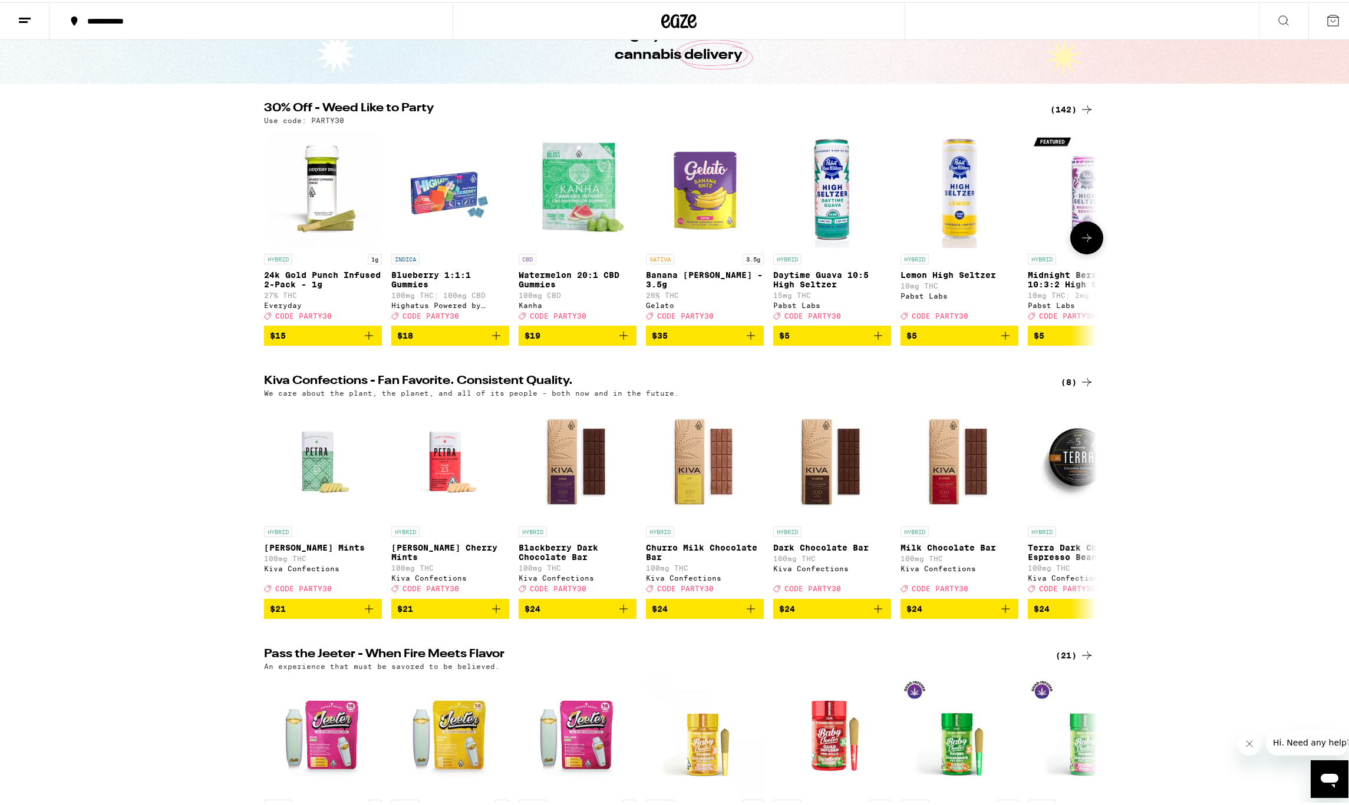
scroll to position [59, 0]
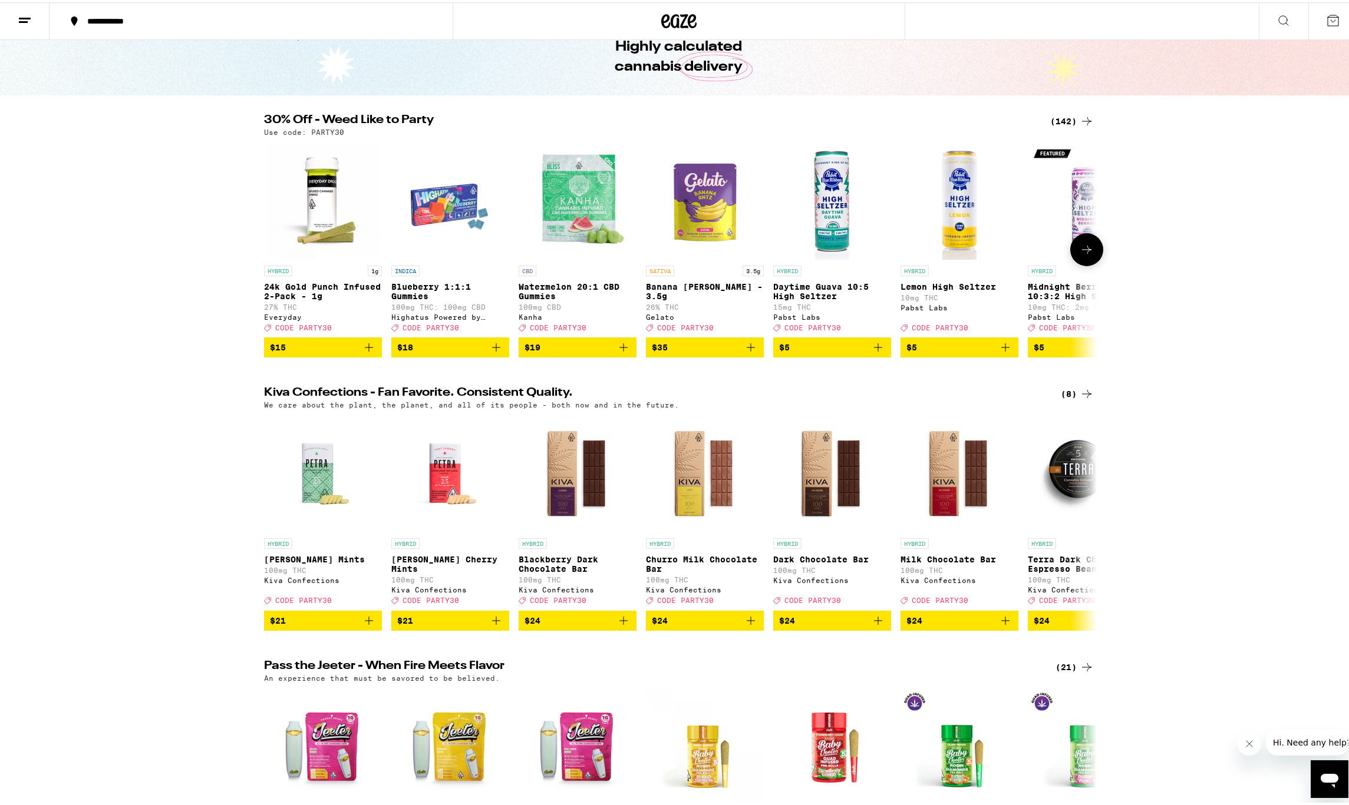
click at [1084, 253] on icon at bounding box center [1086, 247] width 14 height 14
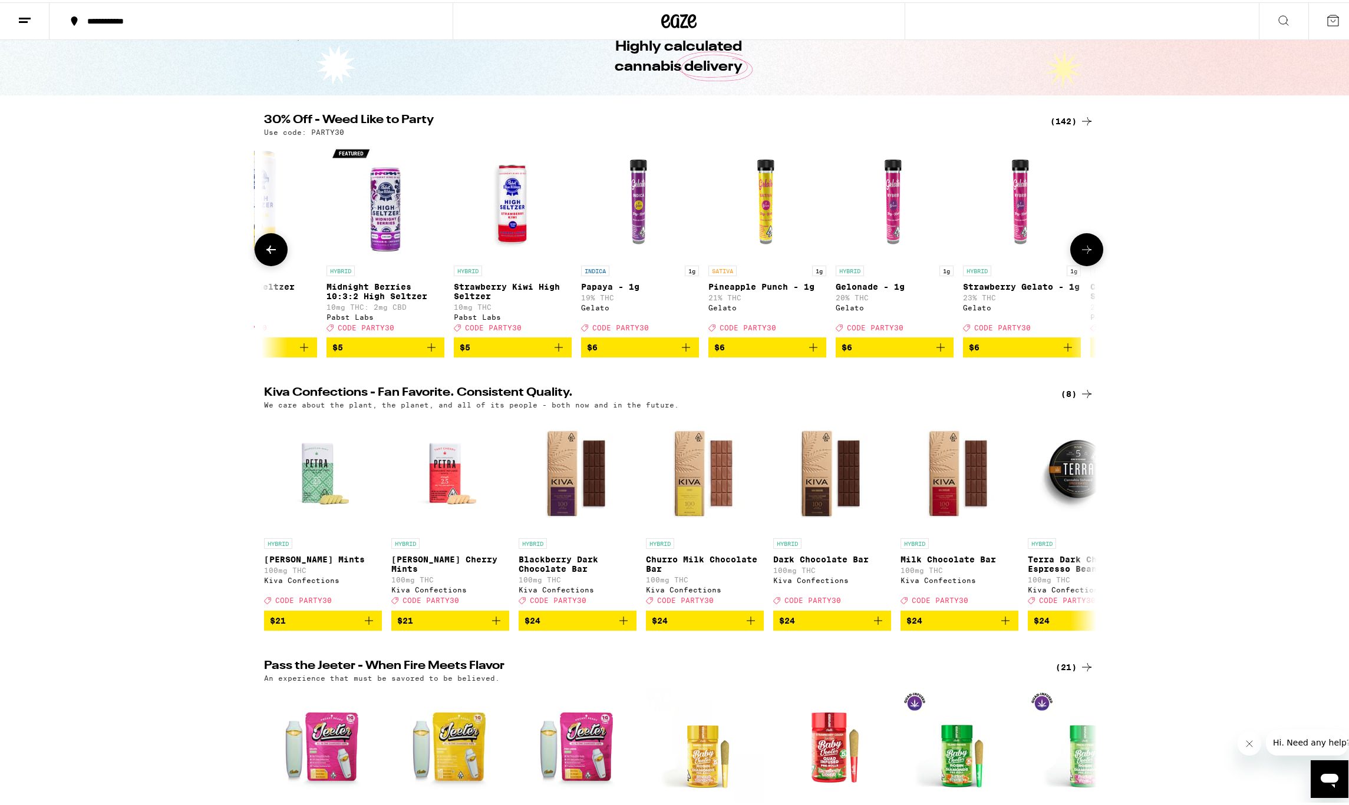
click at [1084, 253] on icon at bounding box center [1086, 247] width 14 height 14
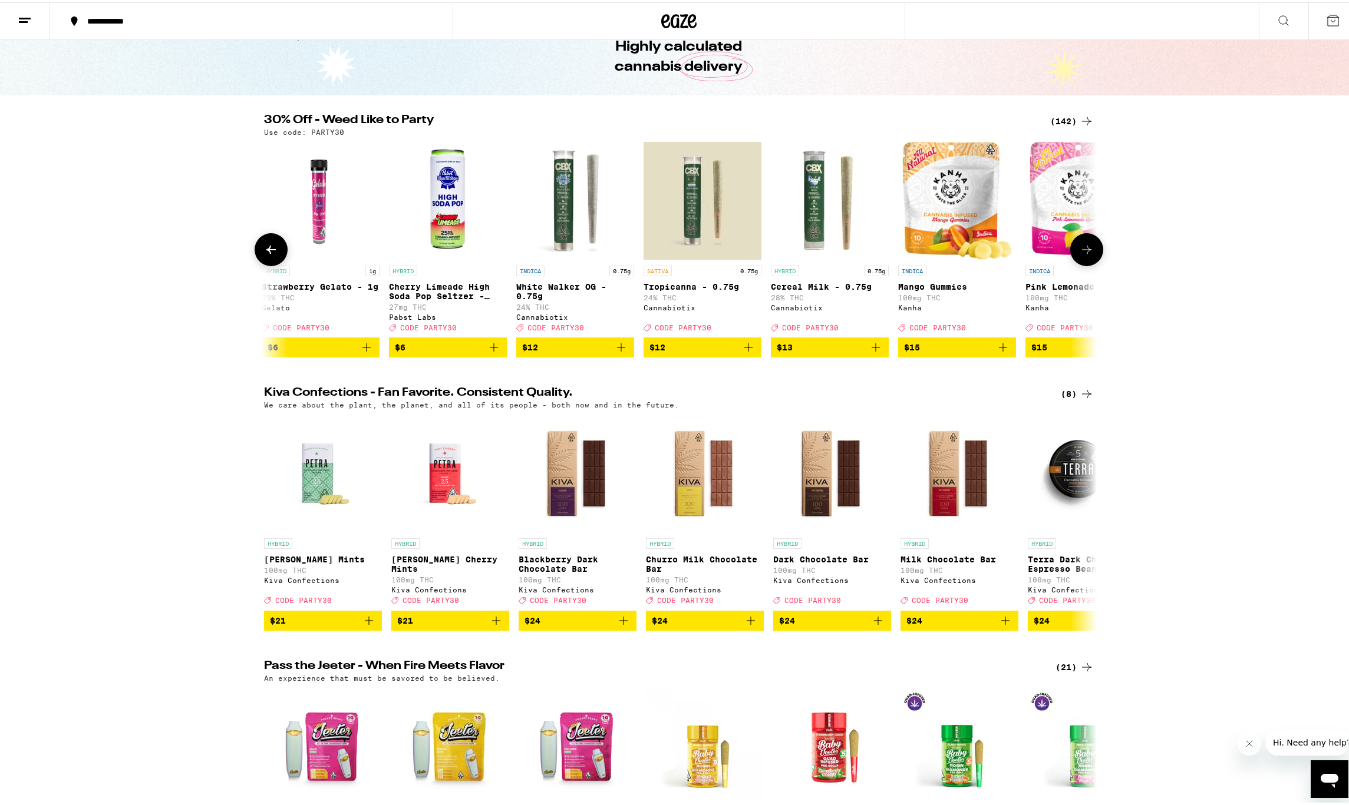
click at [1084, 252] on icon at bounding box center [1086, 247] width 9 height 8
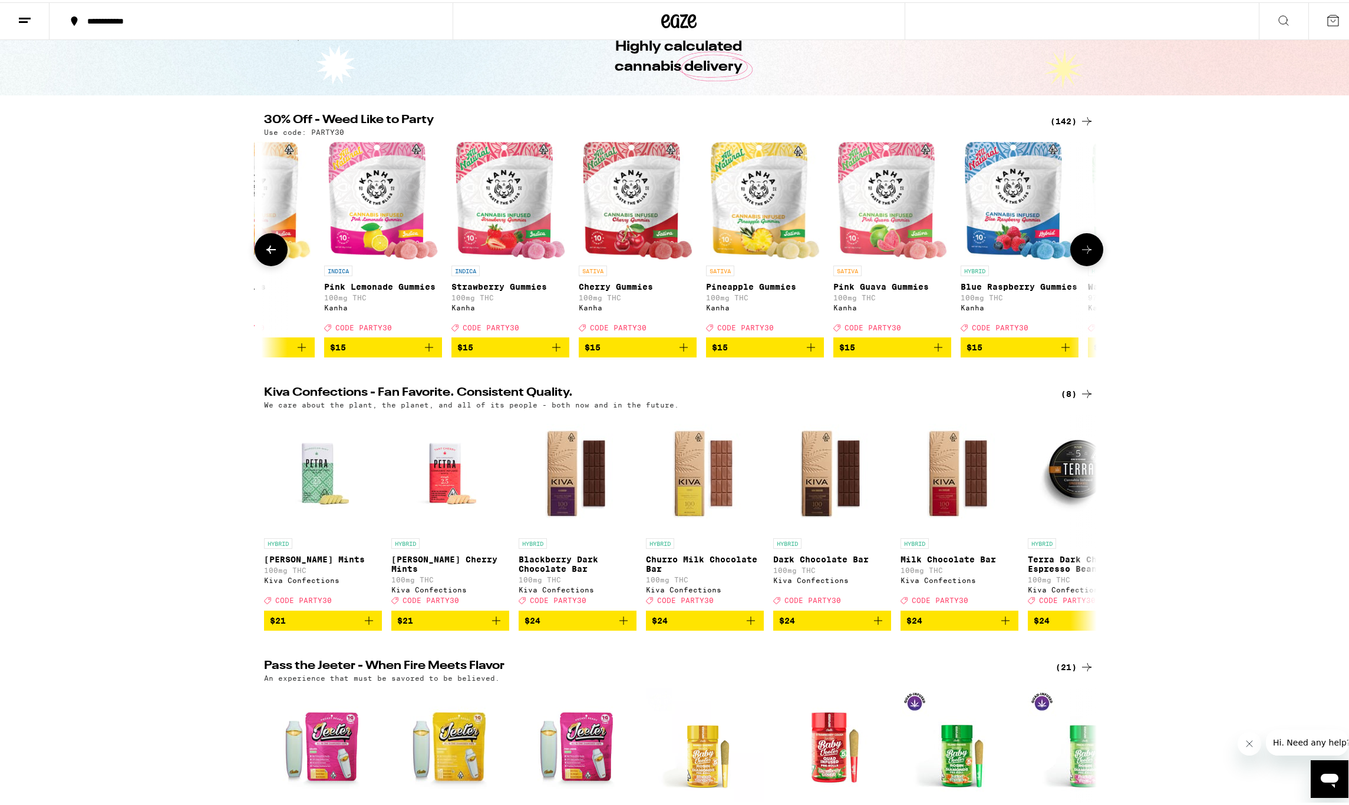
click at [1084, 251] on icon at bounding box center [1086, 247] width 14 height 14
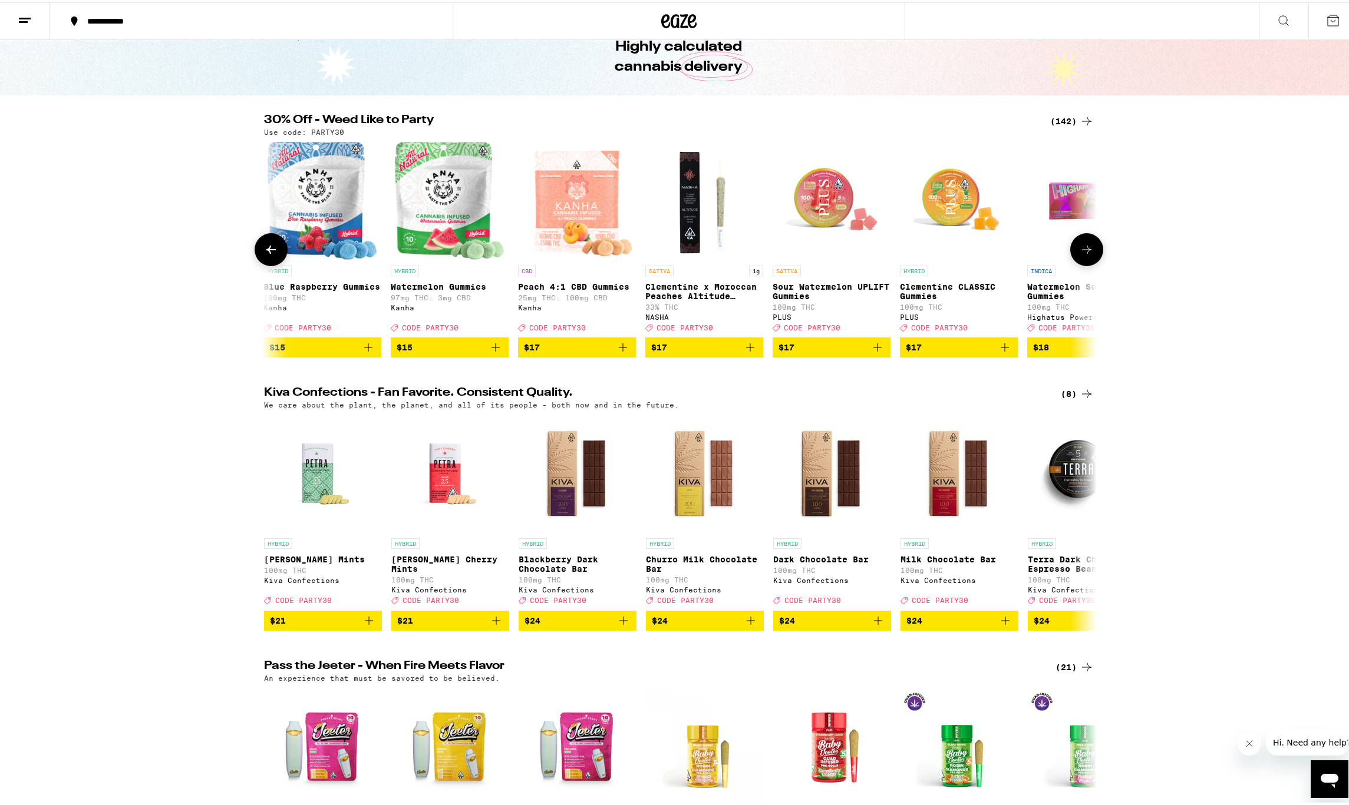
click at [1084, 250] on icon at bounding box center [1086, 247] width 14 height 14
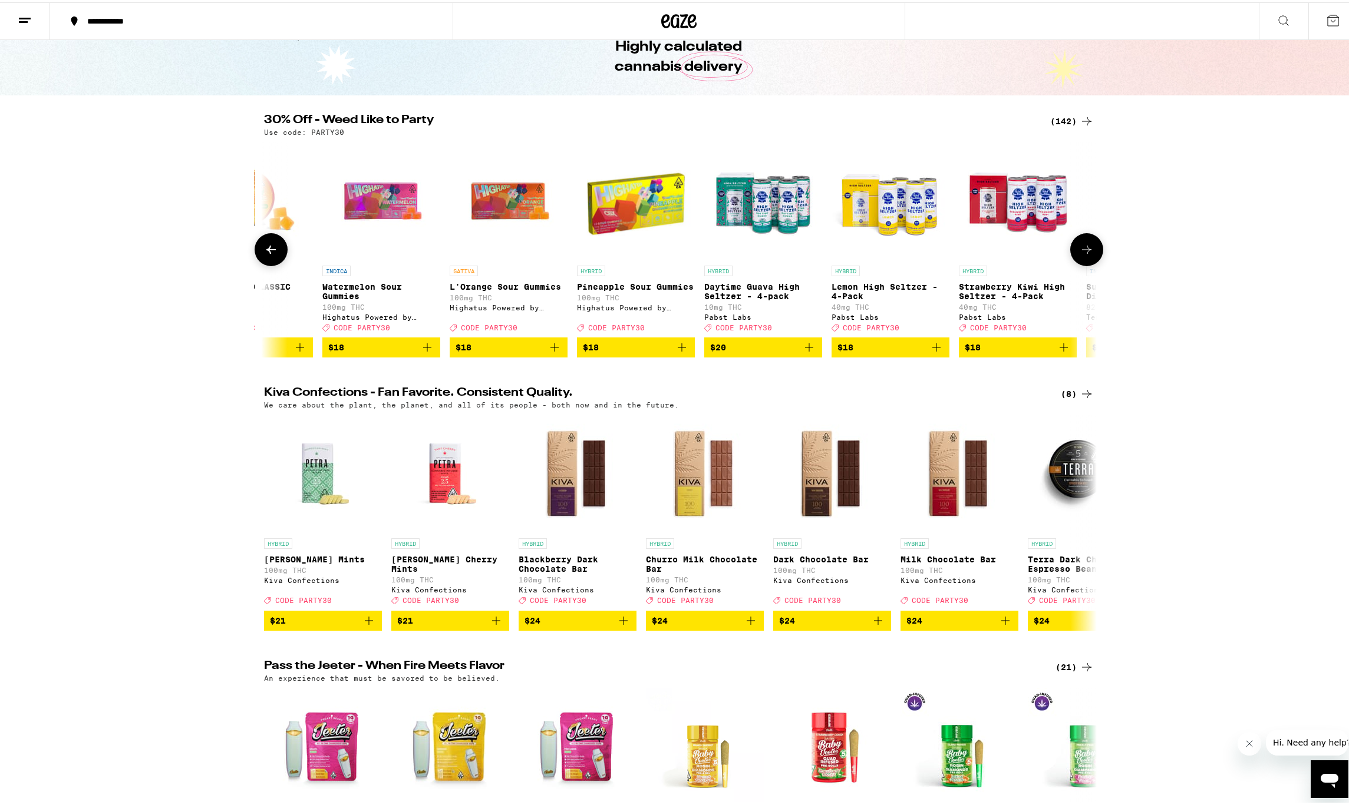
click at [1084, 250] on icon at bounding box center [1086, 247] width 14 height 14
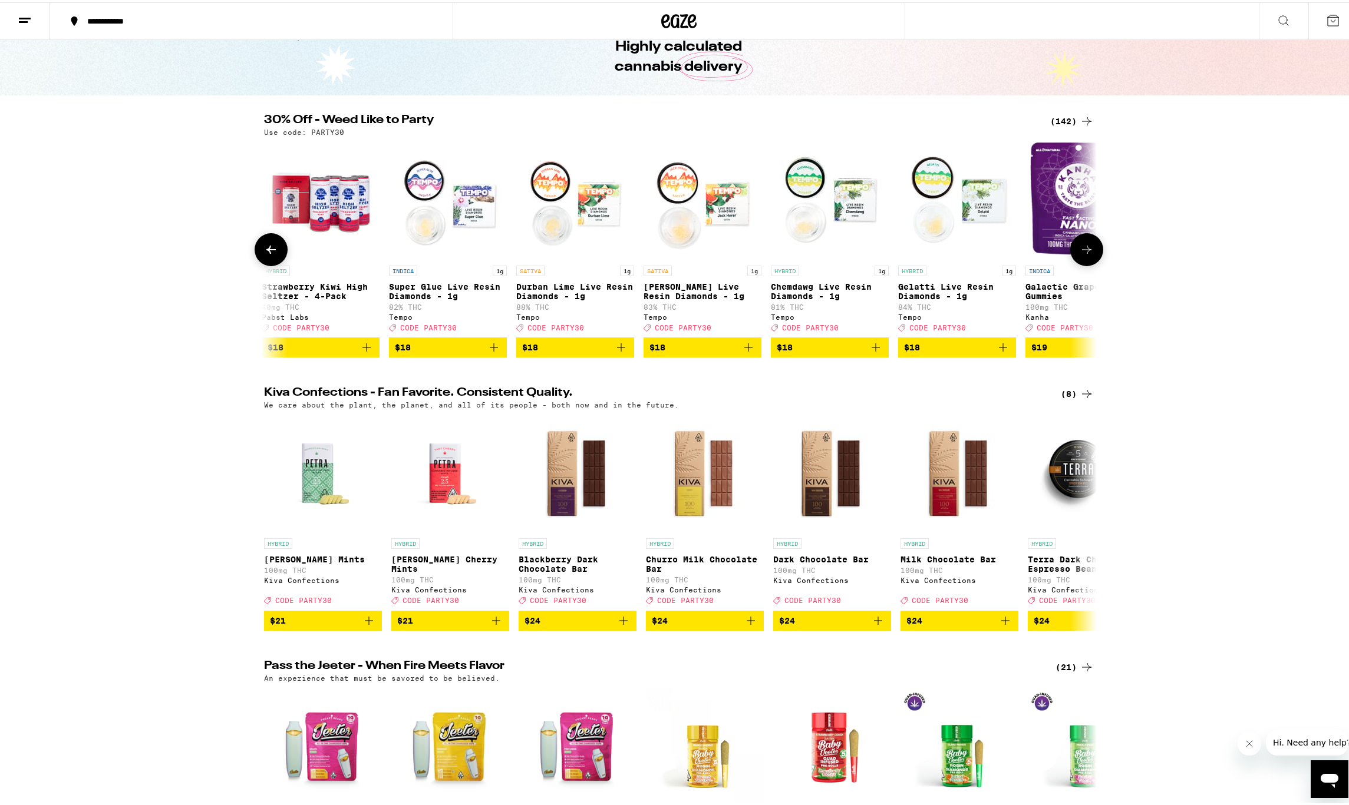
scroll to position [0, 4207]
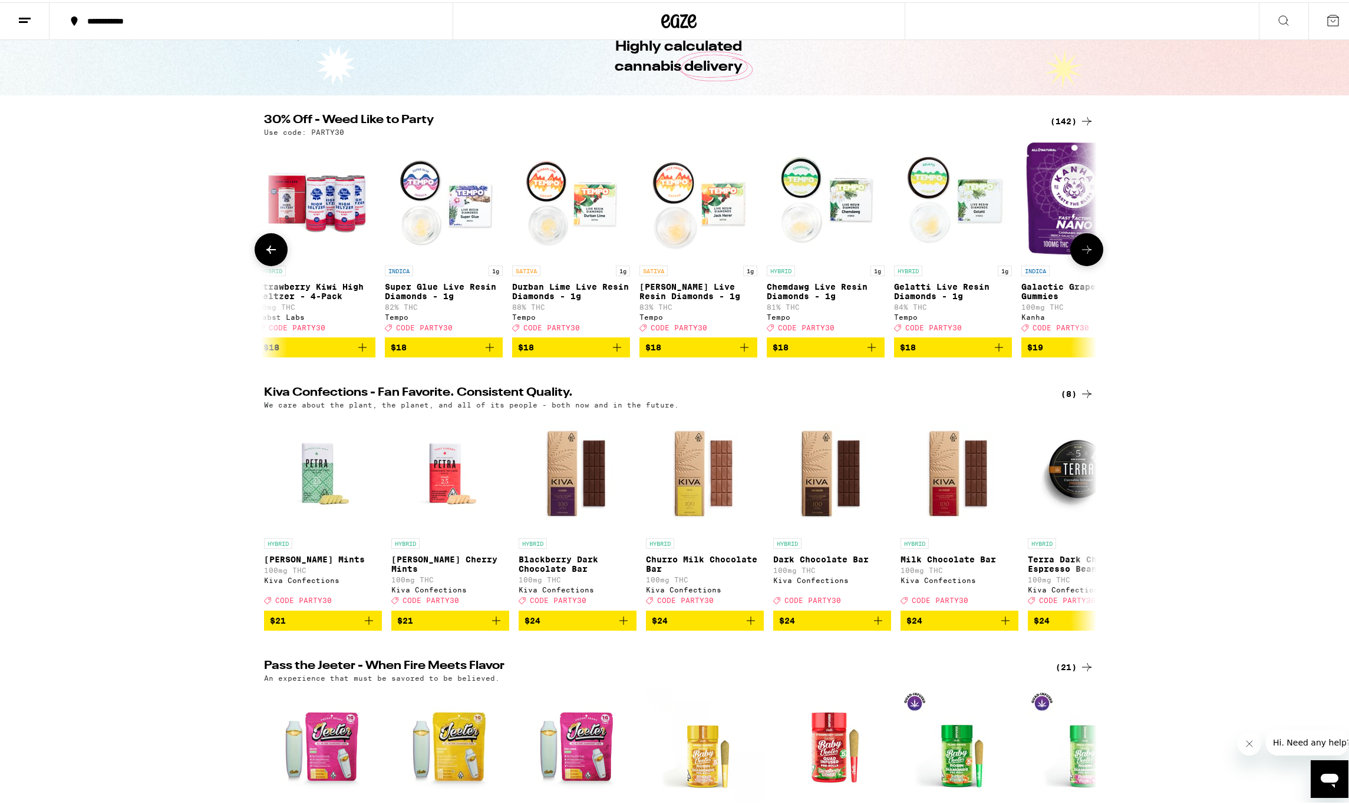
click at [1079, 250] on icon at bounding box center [1086, 247] width 14 height 14
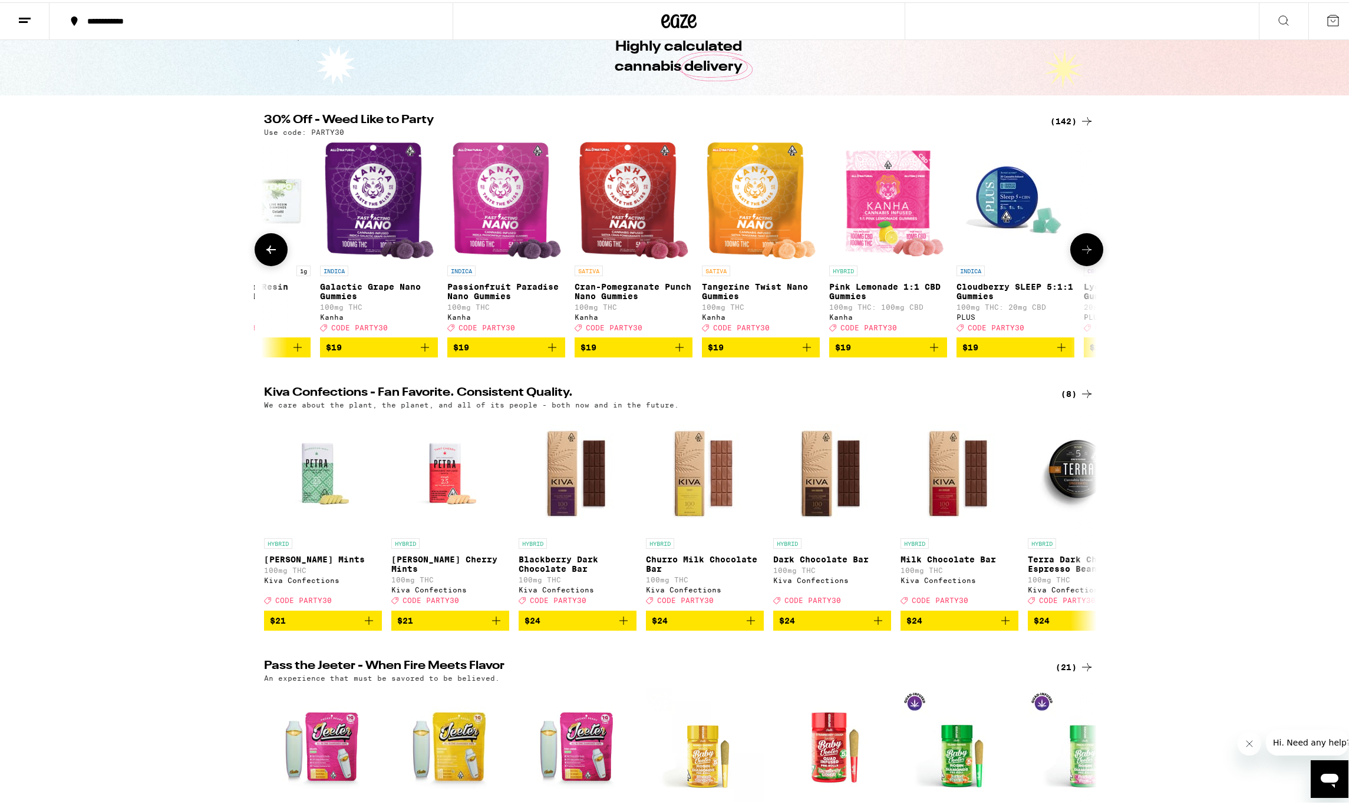
click at [1079, 250] on icon at bounding box center [1086, 247] width 14 height 14
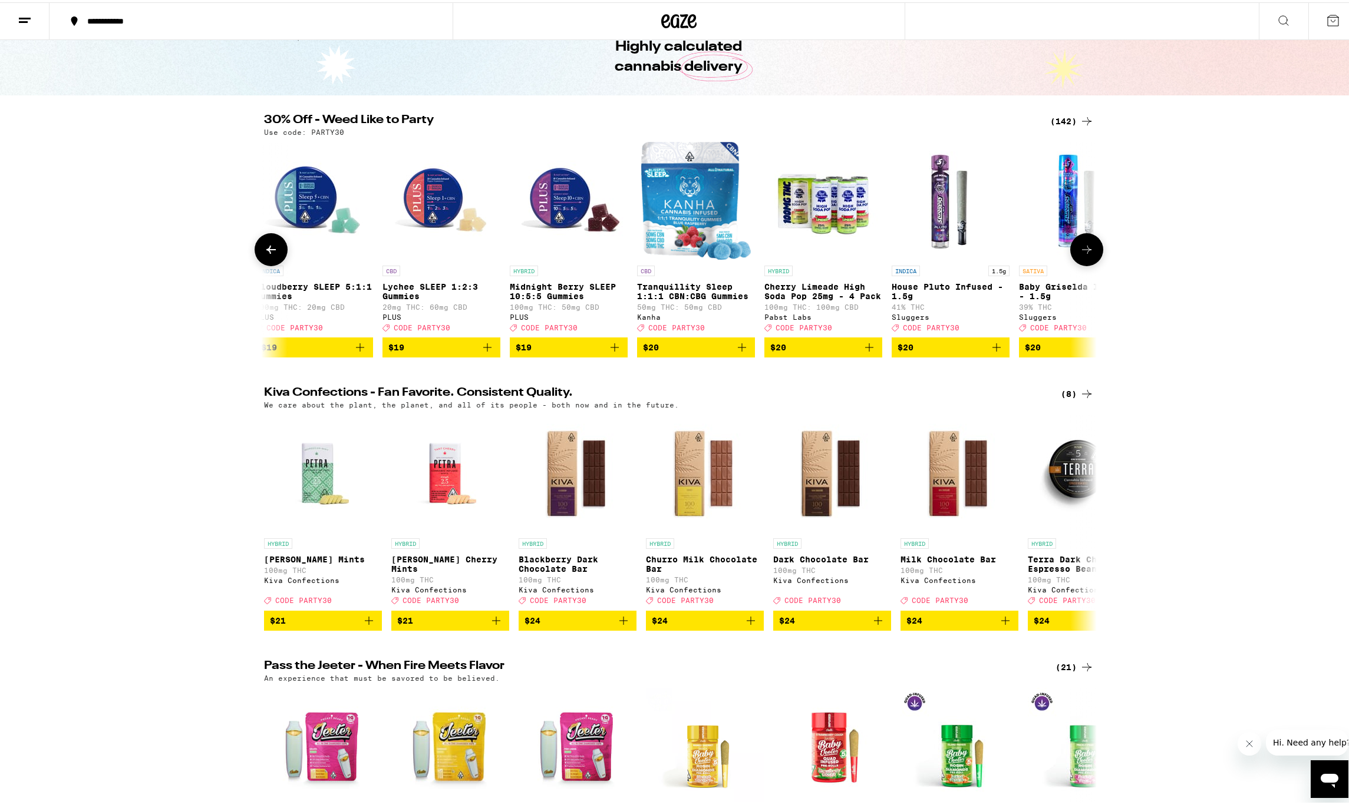
click at [1085, 250] on icon at bounding box center [1086, 247] width 14 height 14
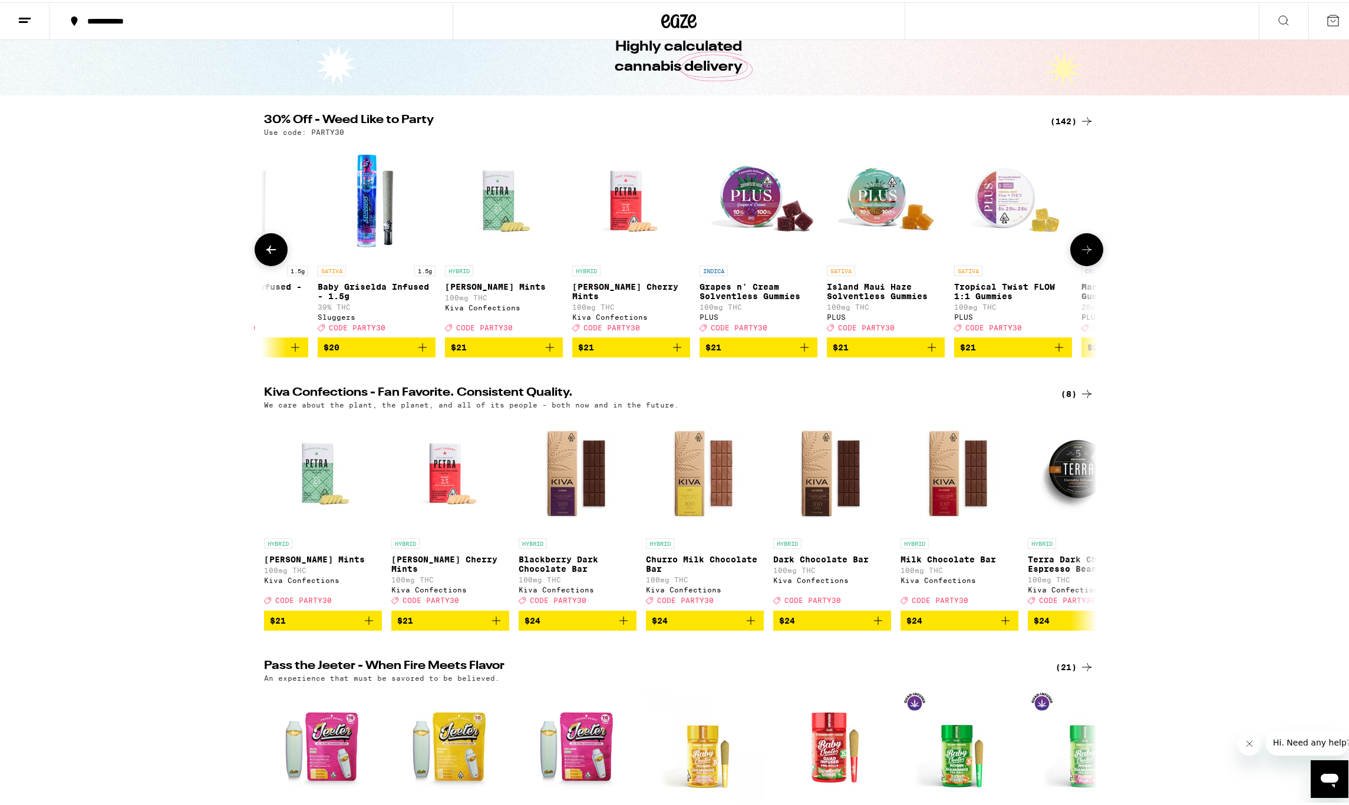
click at [1085, 250] on icon at bounding box center [1086, 247] width 14 height 14
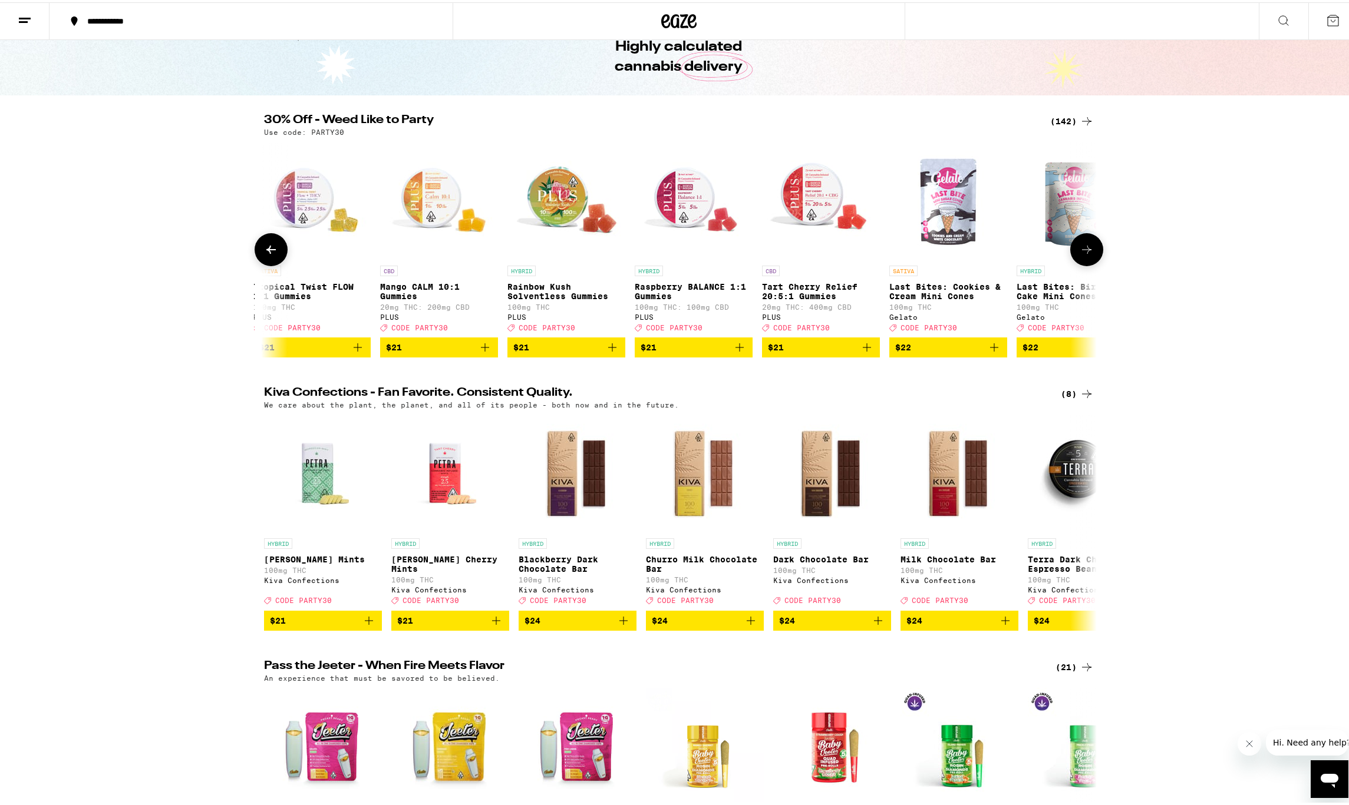
click at [1085, 250] on icon at bounding box center [1086, 247] width 14 height 14
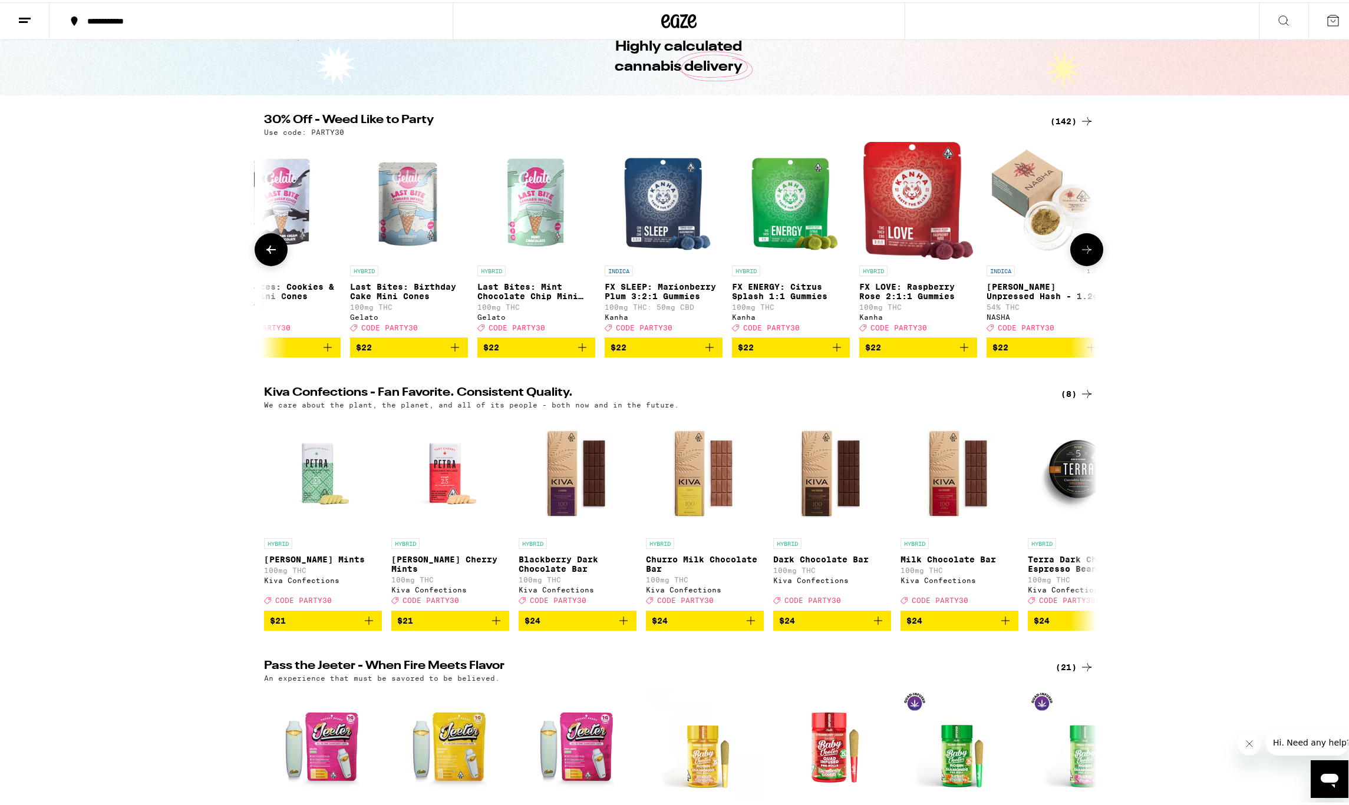
scroll to position [0, 7712]
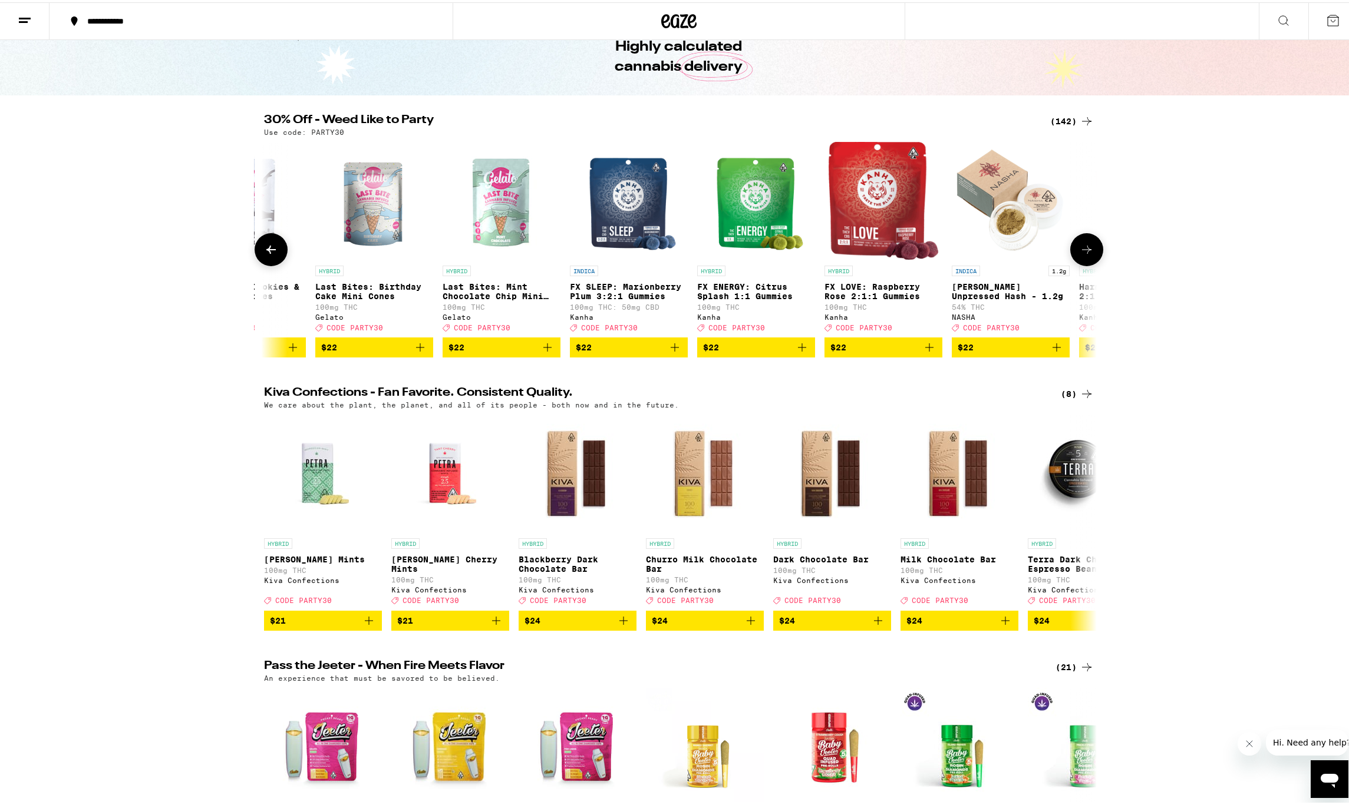
click at [1085, 249] on icon at bounding box center [1086, 247] width 14 height 14
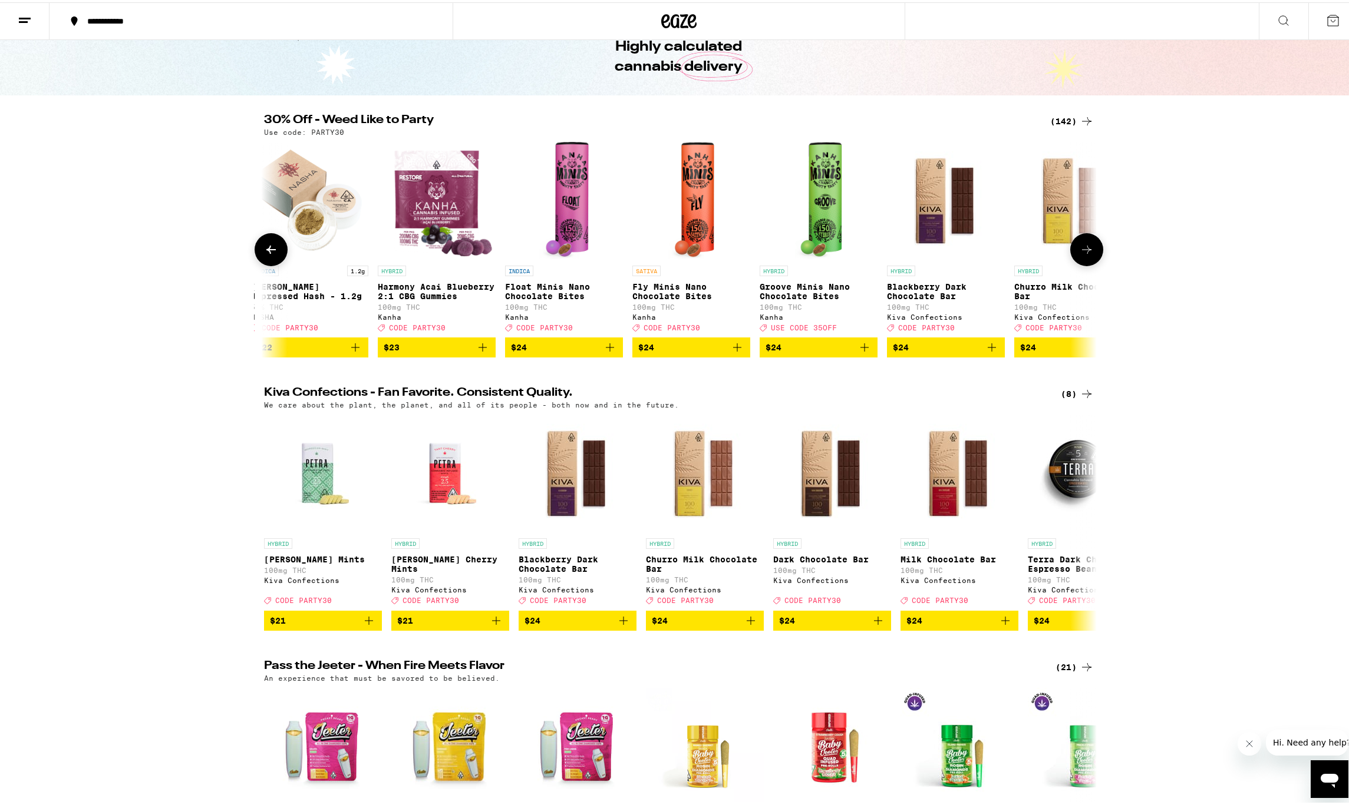
click at [1085, 249] on icon at bounding box center [1086, 247] width 14 height 14
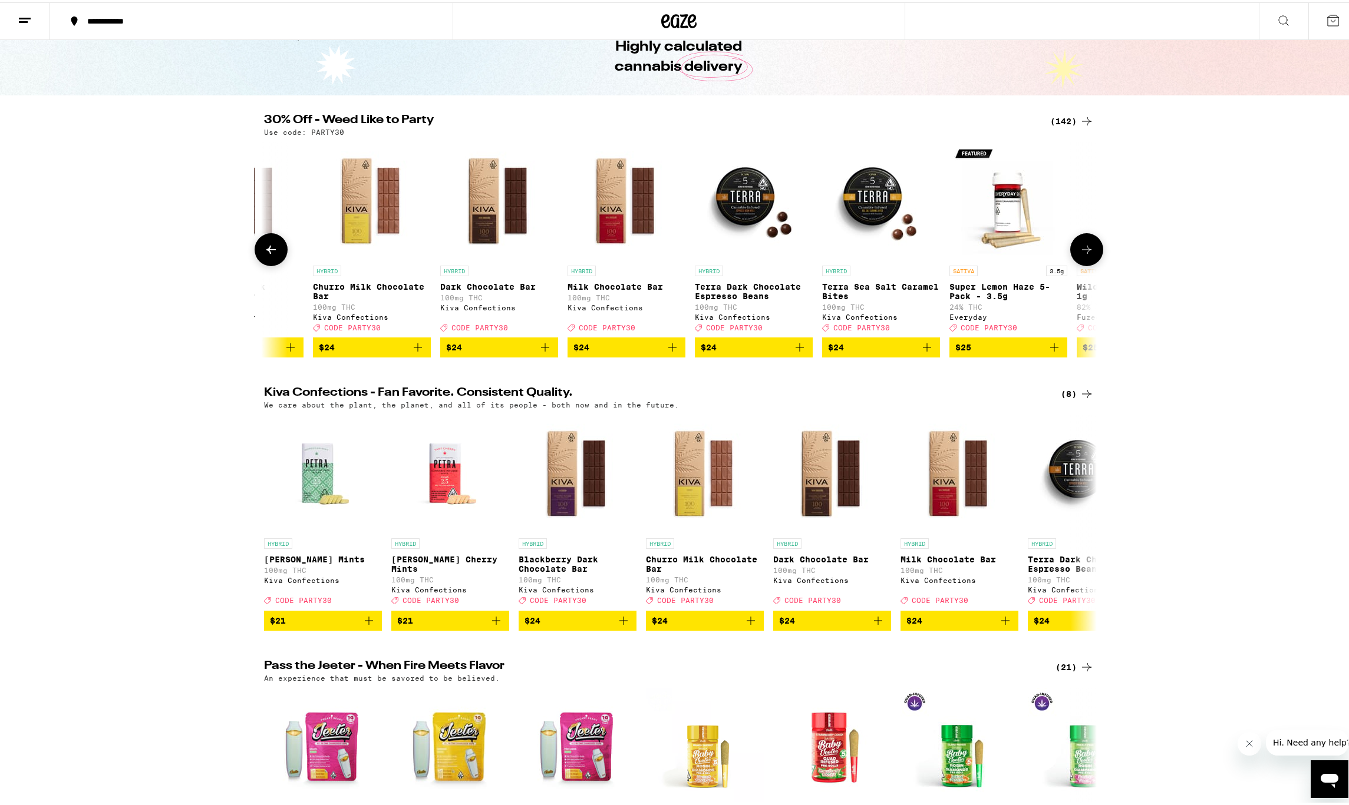
click at [1085, 249] on icon at bounding box center [1086, 247] width 14 height 14
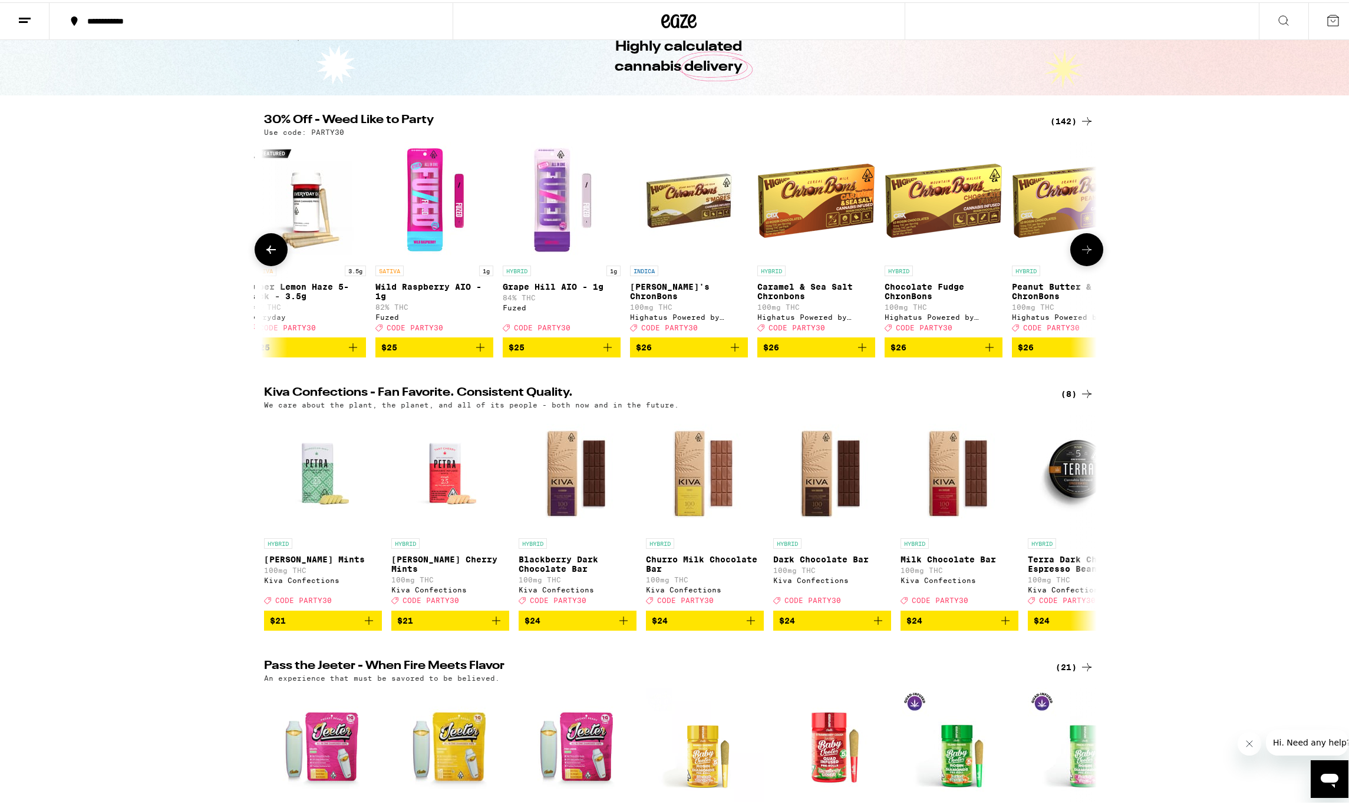
click at [1085, 249] on icon at bounding box center [1086, 247] width 14 height 14
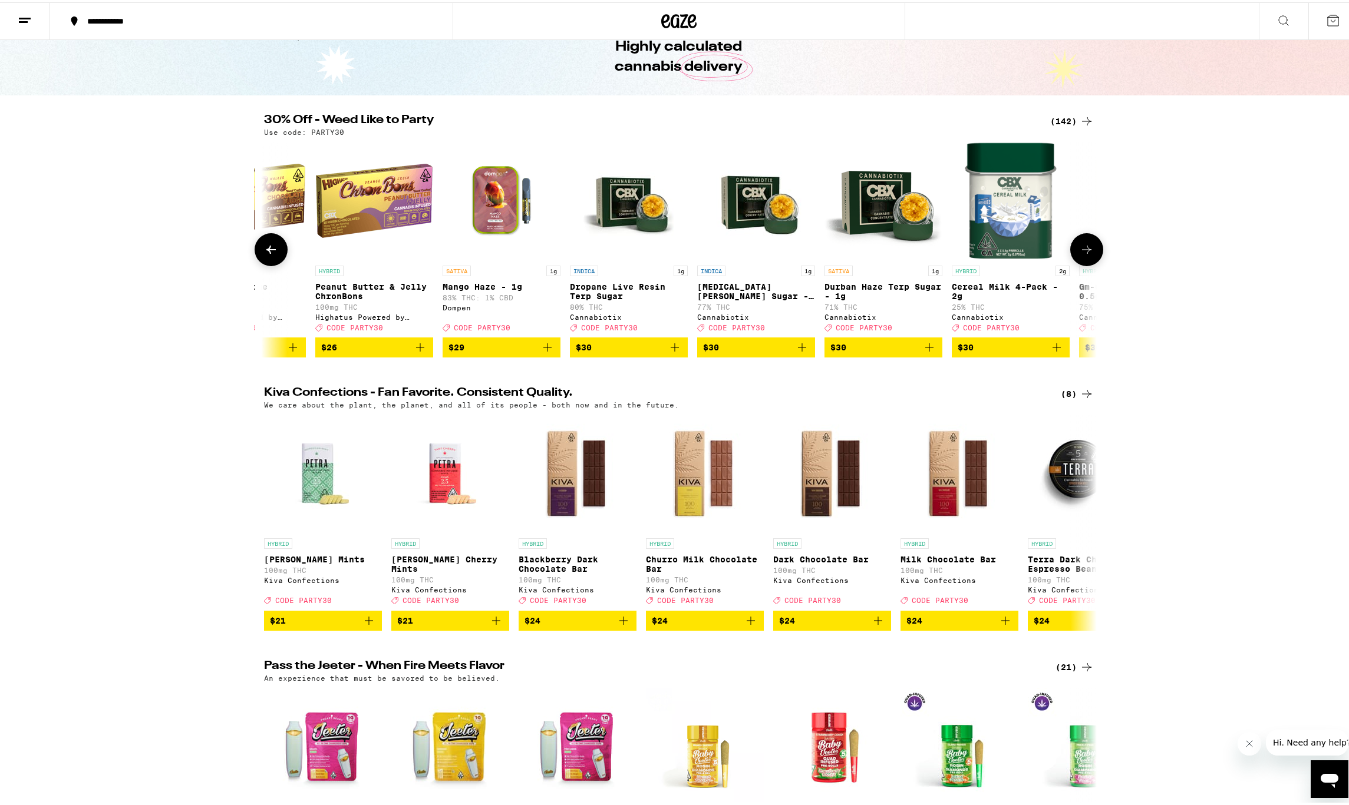
scroll to position [0, 10517]
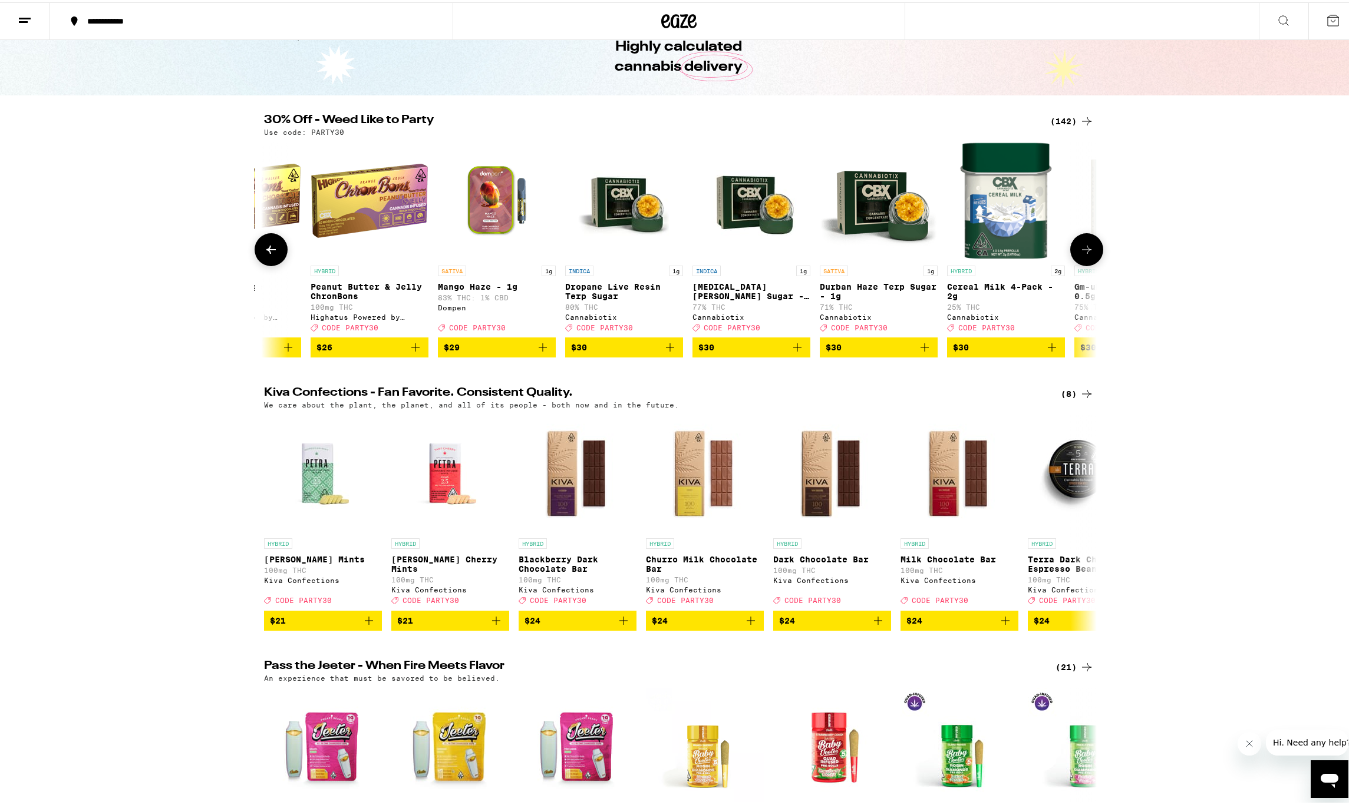
click at [922, 352] on icon "Add to bag" at bounding box center [924, 345] width 14 height 14
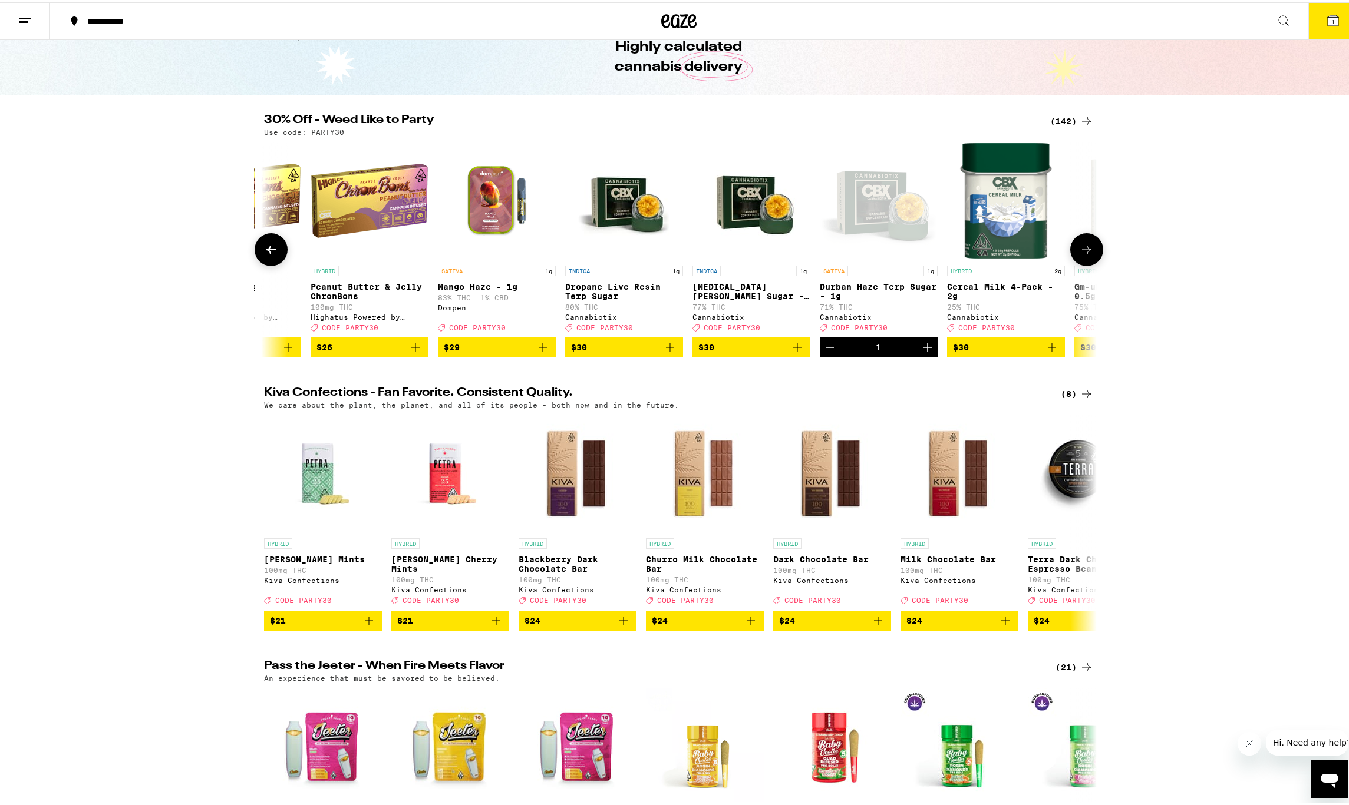
scroll to position [97, 0]
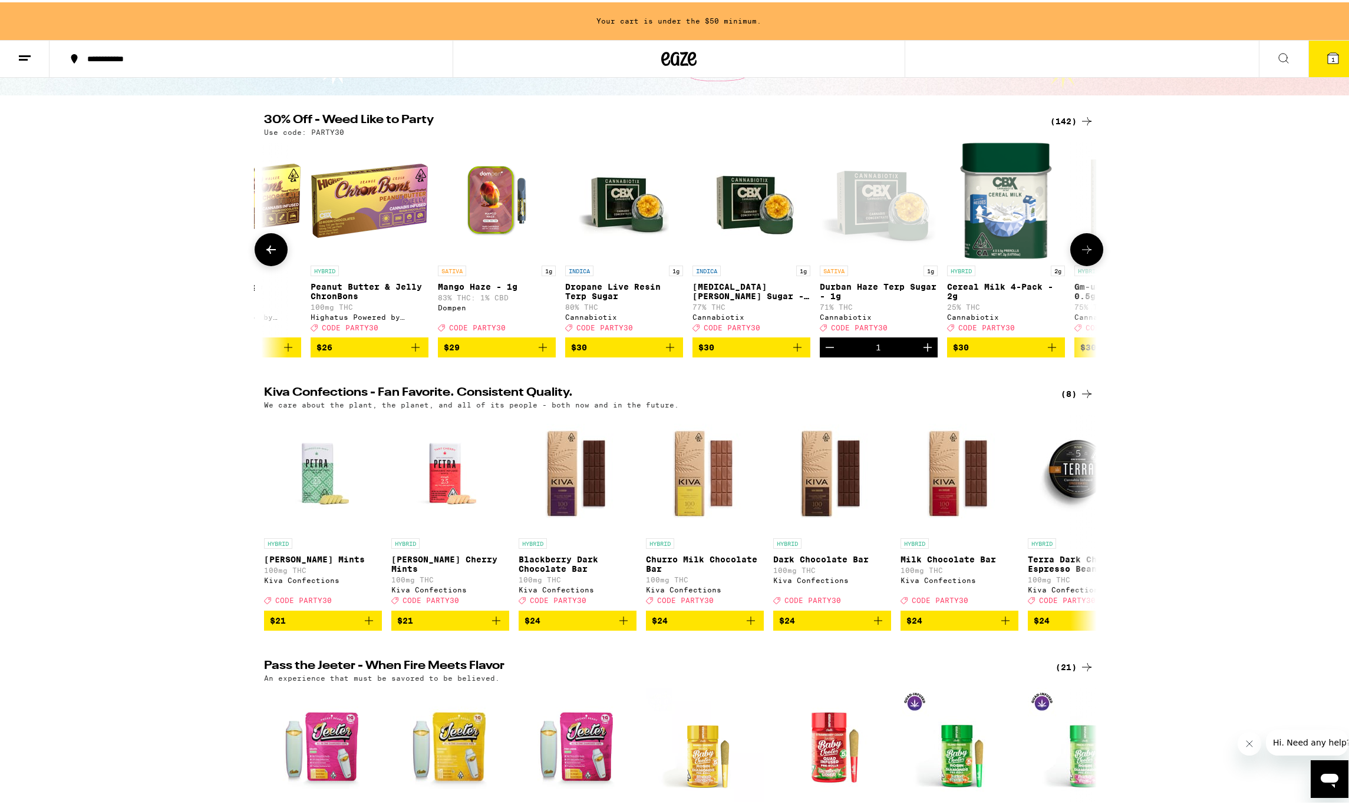
click at [793, 349] on icon "Add to bag" at bounding box center [797, 345] width 8 height 8
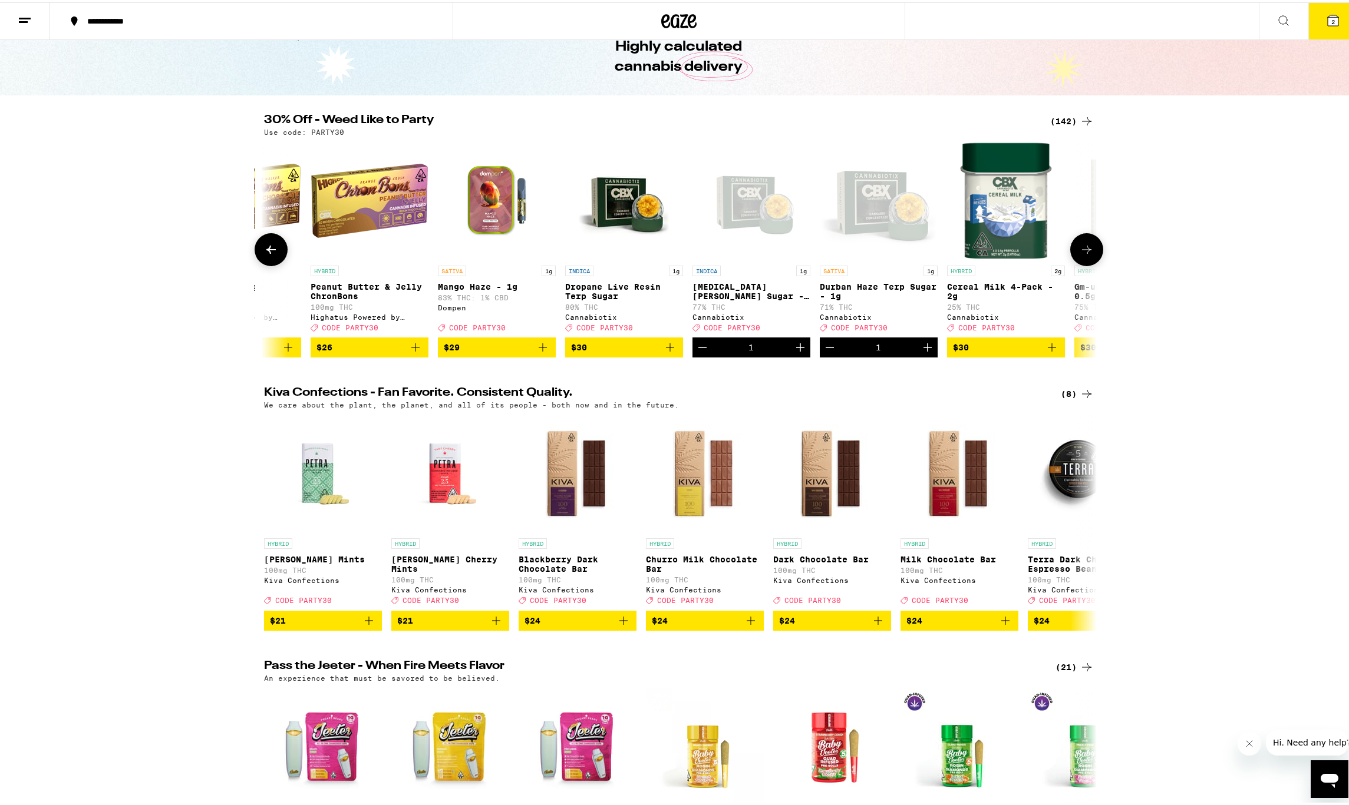
click at [1079, 254] on icon at bounding box center [1086, 247] width 14 height 14
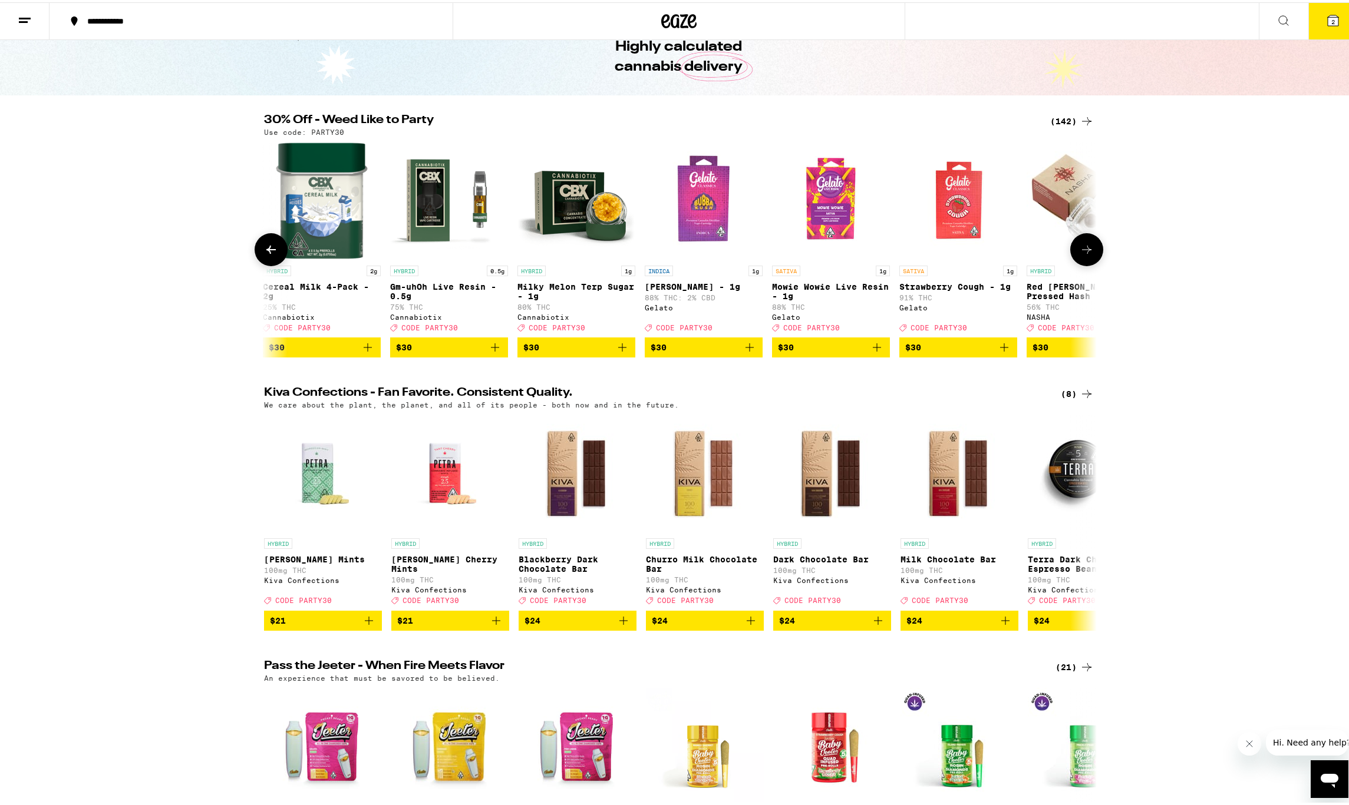
scroll to position [0, 11218]
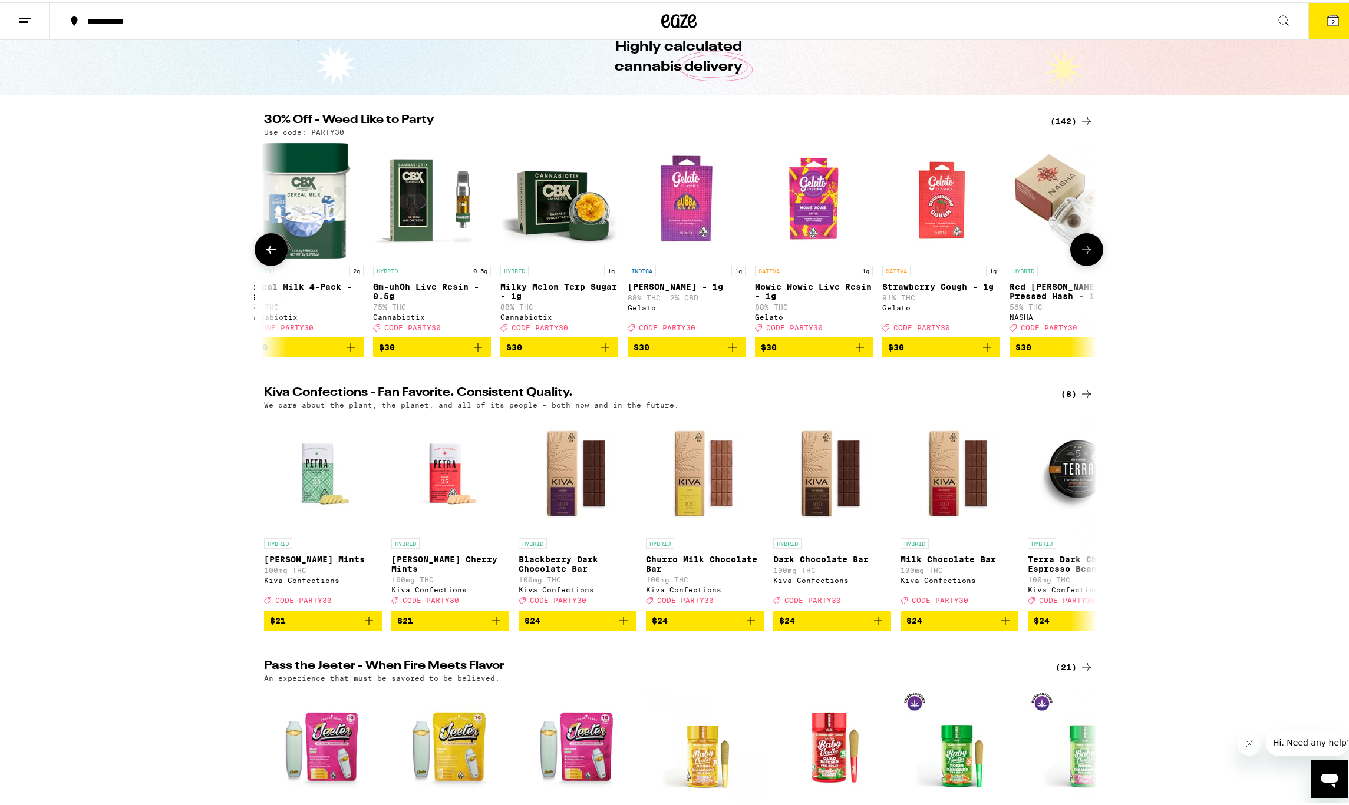
click at [599, 351] on icon "Add to bag" at bounding box center [605, 345] width 14 height 14
click at [1083, 254] on icon at bounding box center [1086, 247] width 14 height 14
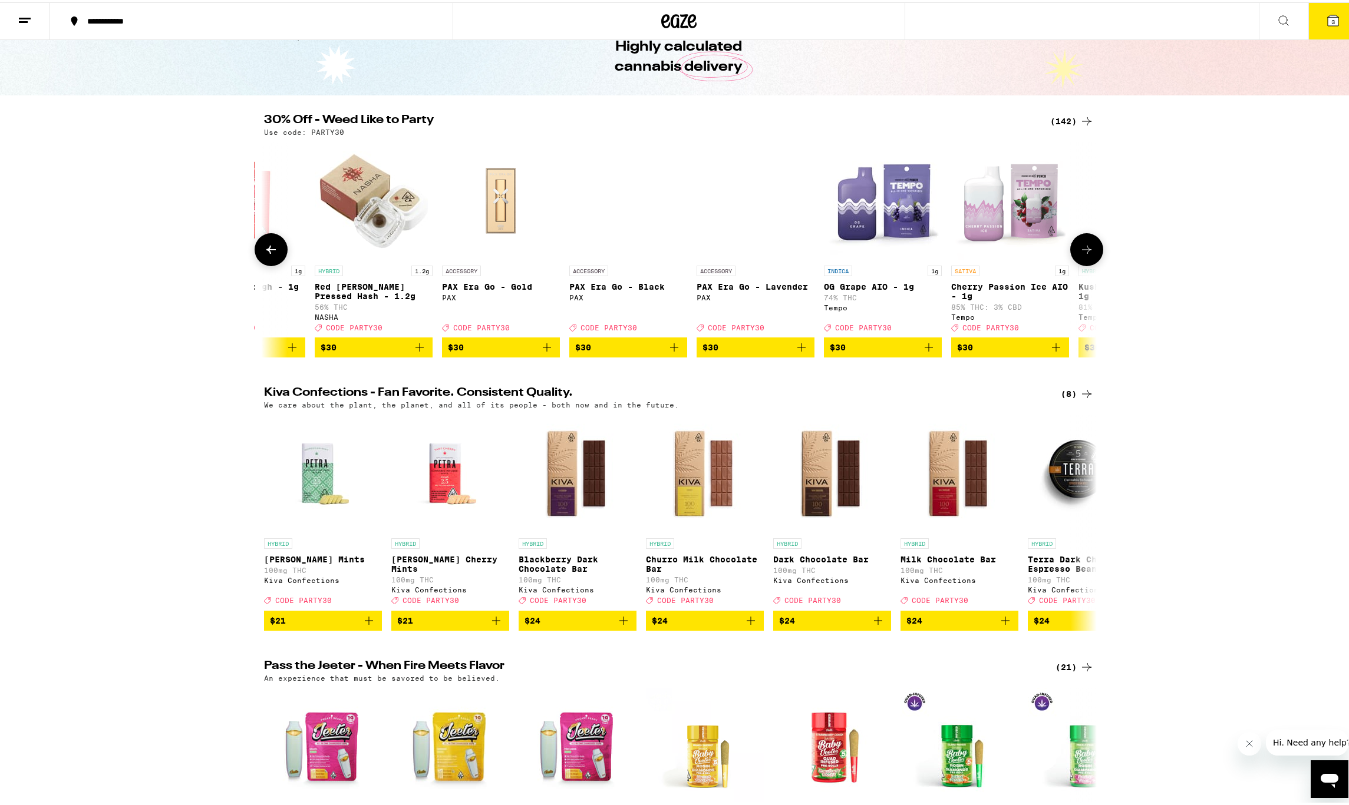
scroll to position [0, 11920]
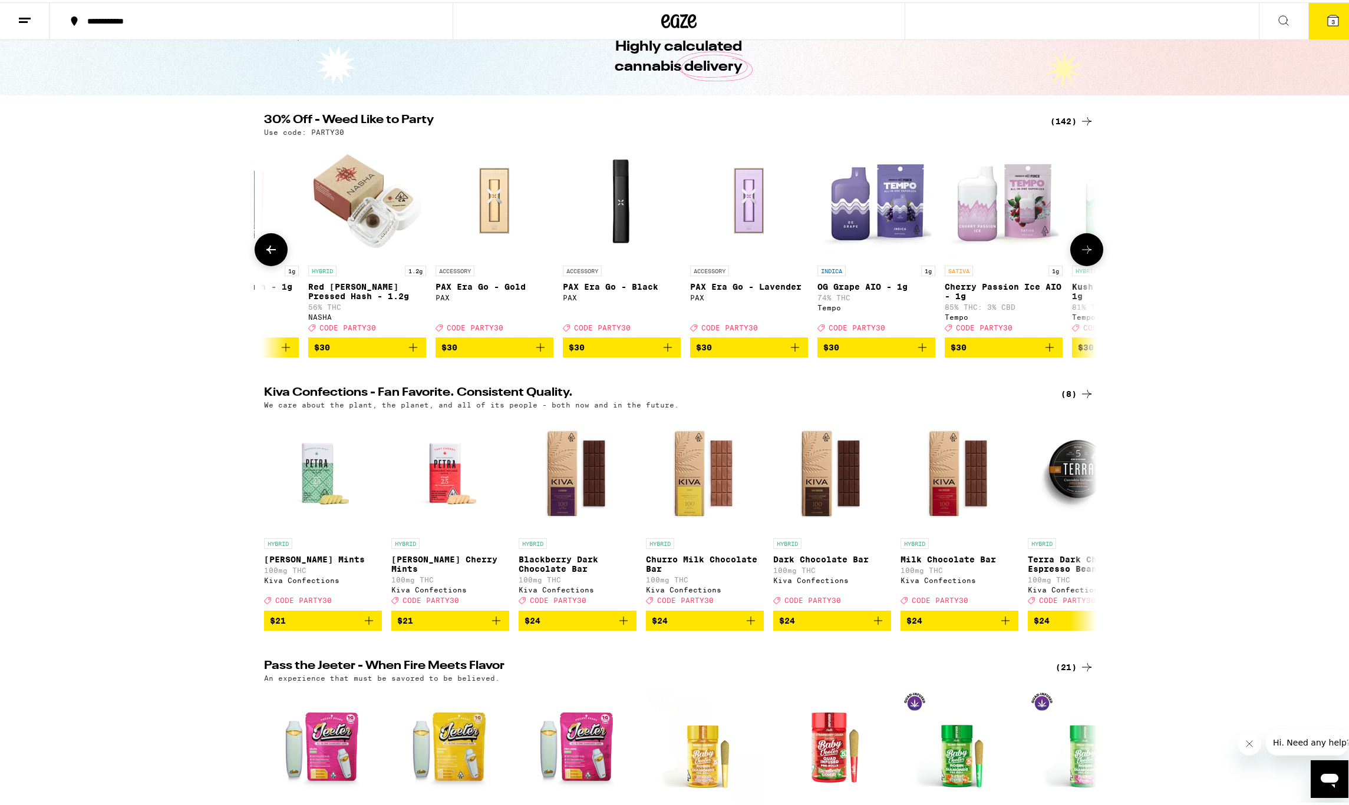
click at [1085, 252] on icon at bounding box center [1086, 247] width 9 height 8
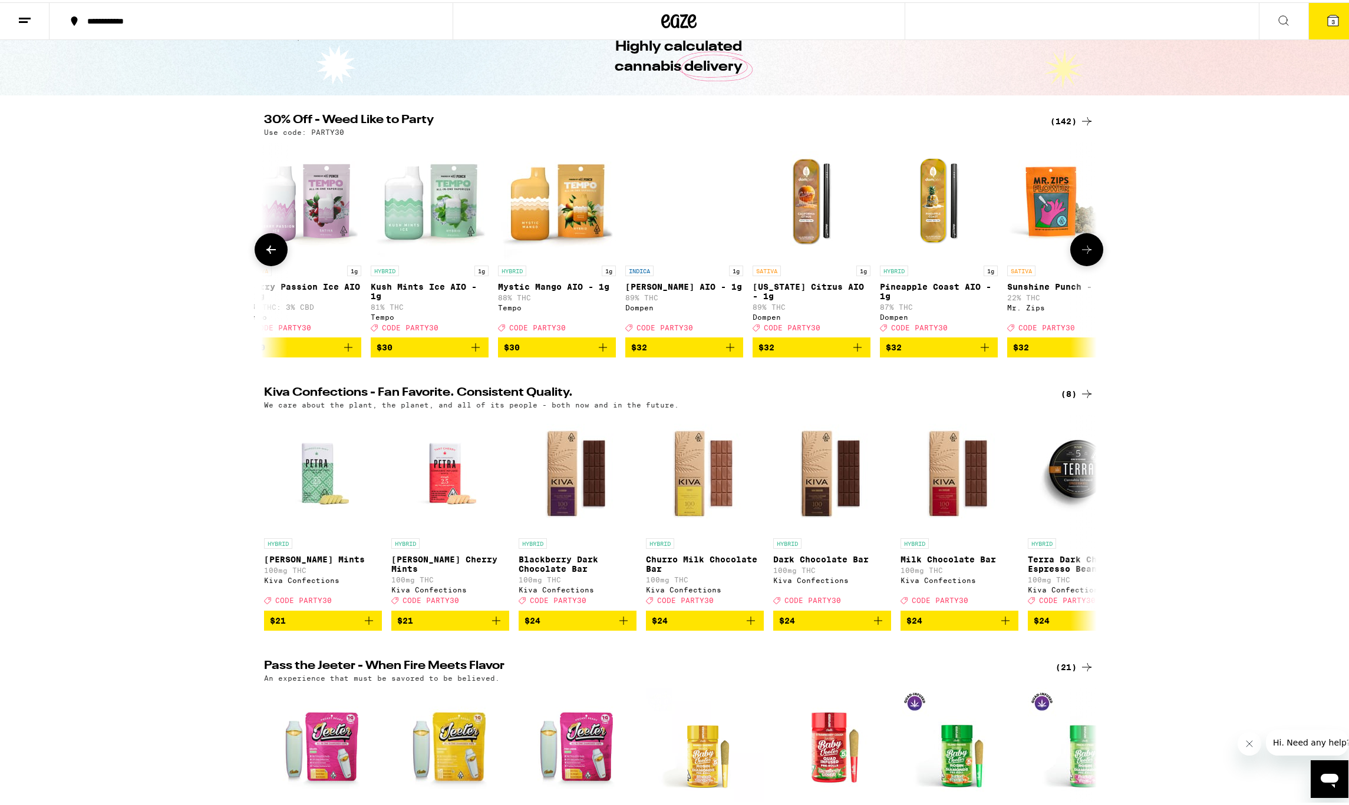
click at [1085, 252] on icon at bounding box center [1086, 247] width 9 height 8
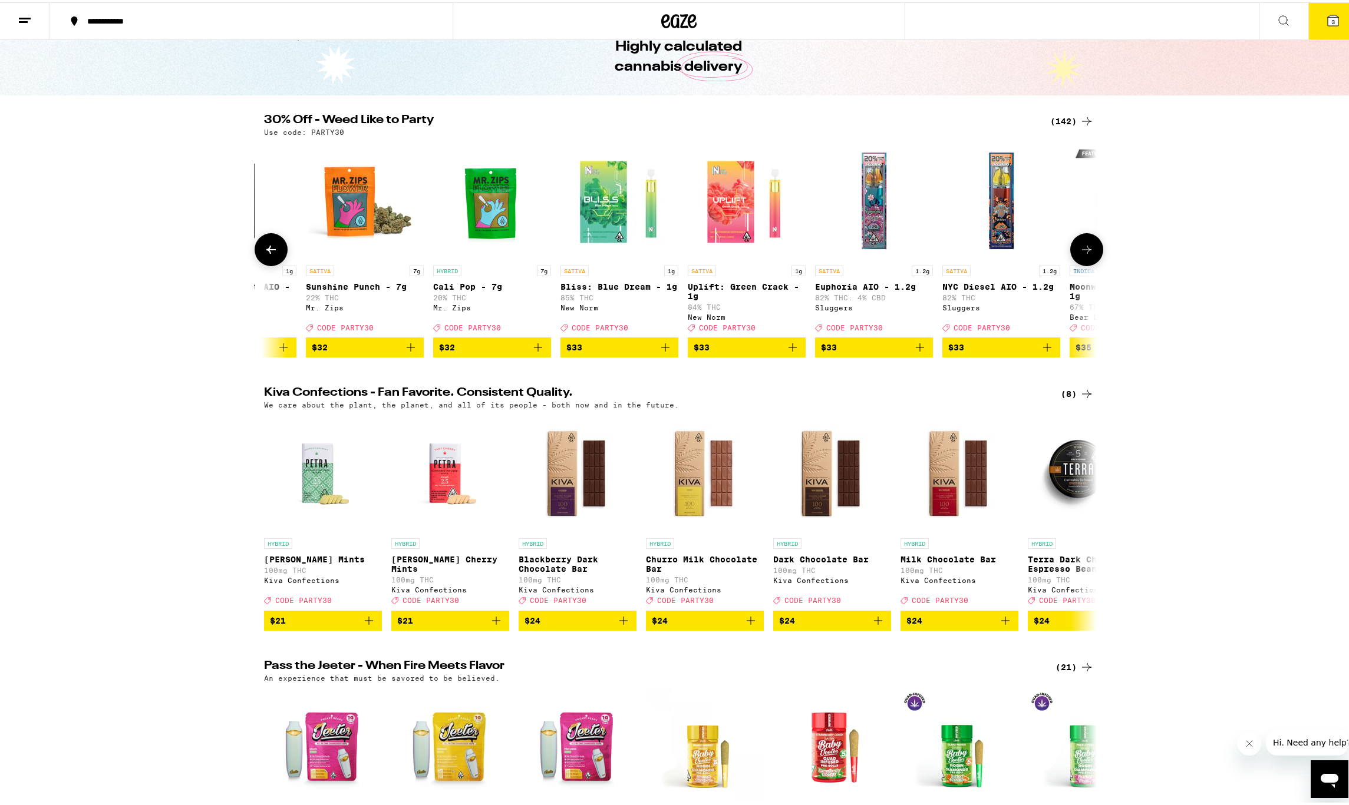
click at [1085, 252] on icon at bounding box center [1086, 247] width 14 height 14
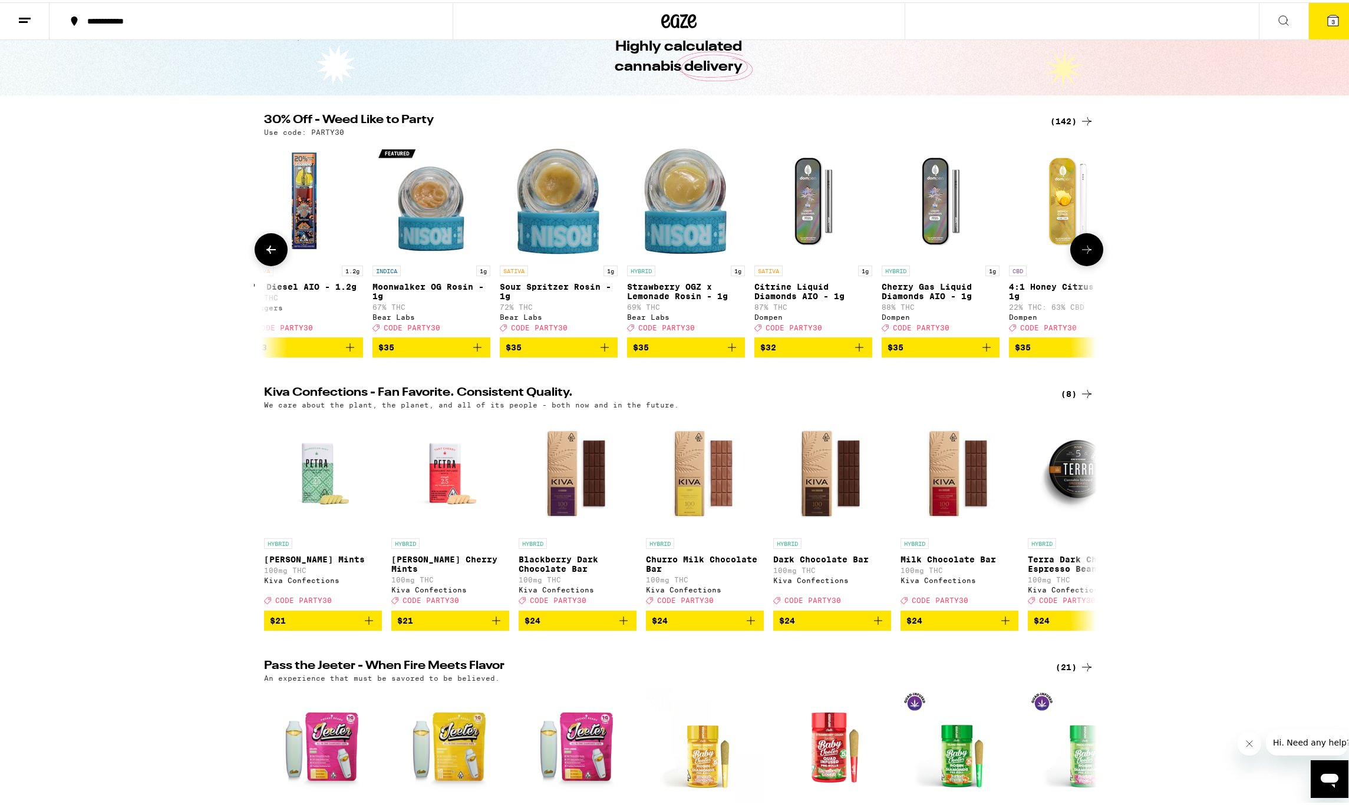
scroll to position [0, 14023]
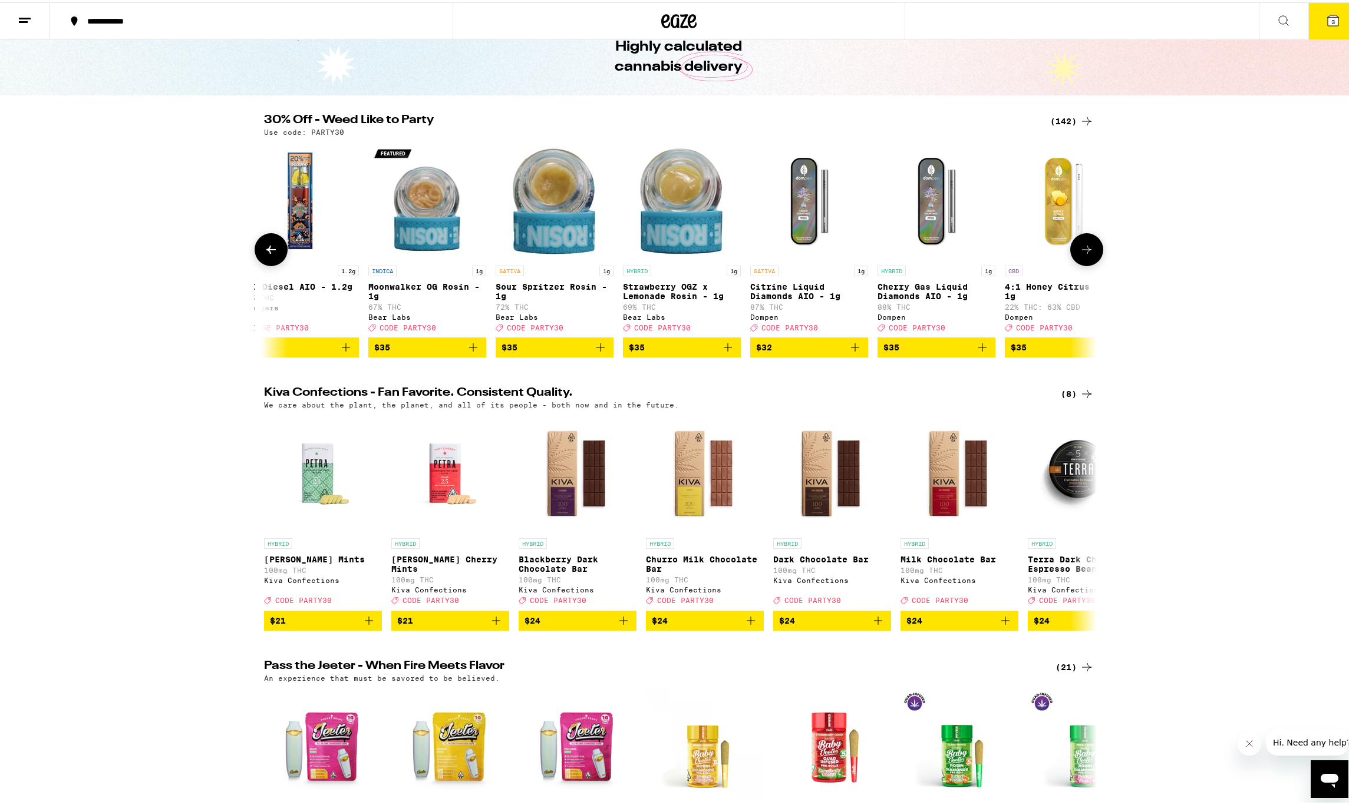
click at [470, 349] on icon "Add to bag" at bounding box center [473, 345] width 8 height 8
click at [596, 349] on icon "Add to bag" at bounding box center [600, 345] width 8 height 8
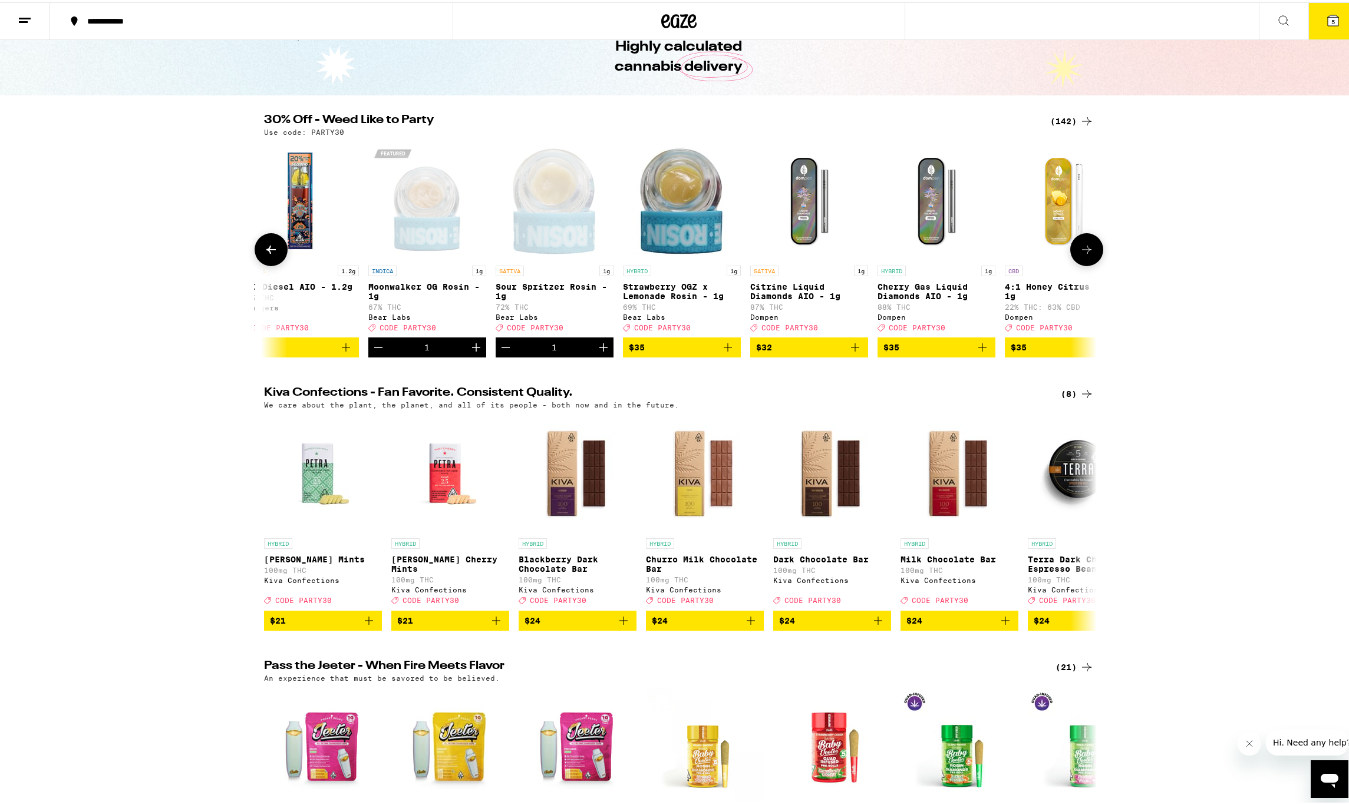
click at [728, 352] on icon "Add to bag" at bounding box center [728, 345] width 14 height 14
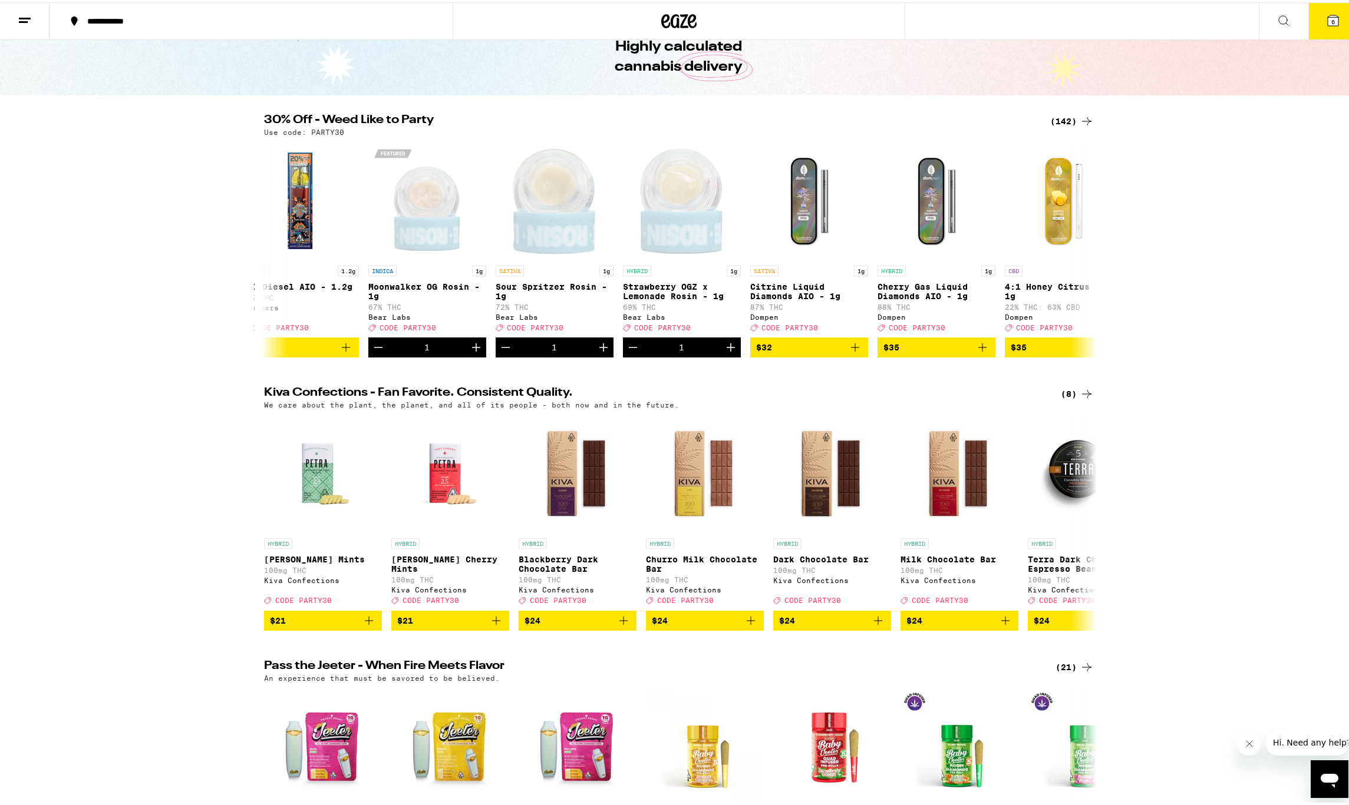
click at [1328, 19] on icon at bounding box center [1333, 18] width 11 height 11
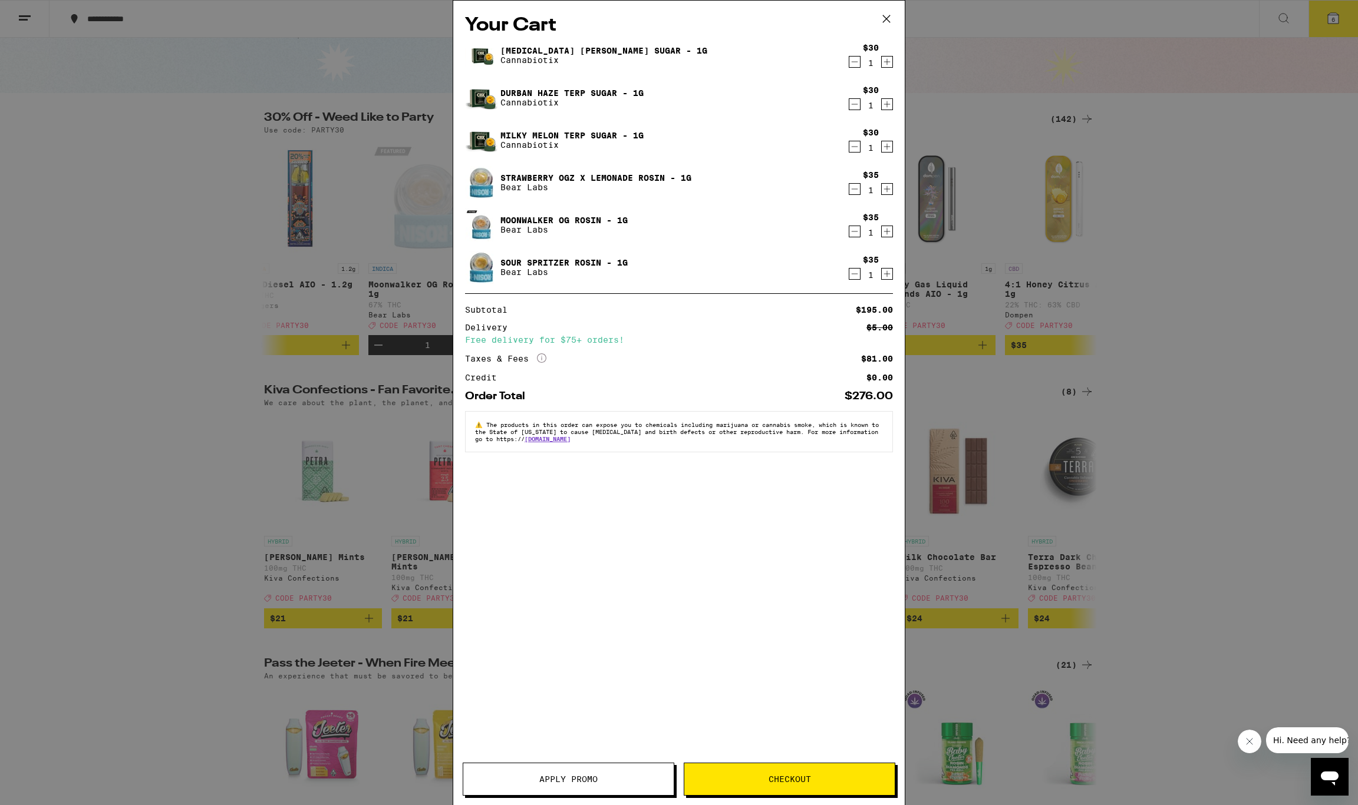
click at [854, 58] on icon "Decrement" at bounding box center [854, 62] width 11 height 14
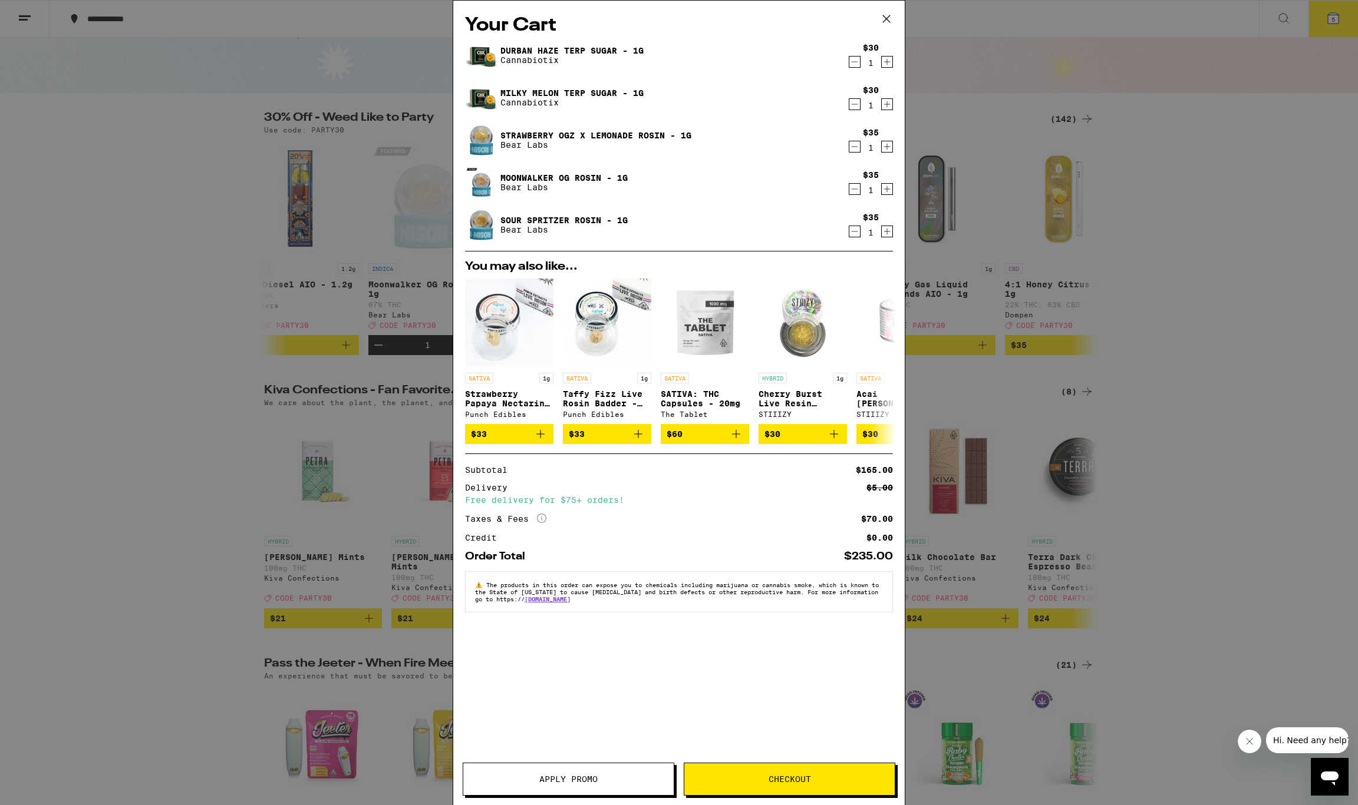
click at [1009, 513] on div "Your Cart Durban Haze Terp Sugar - 1g Cannabiotix $30 1 Milky Melon Terp Sugar …" at bounding box center [679, 402] width 1358 height 805
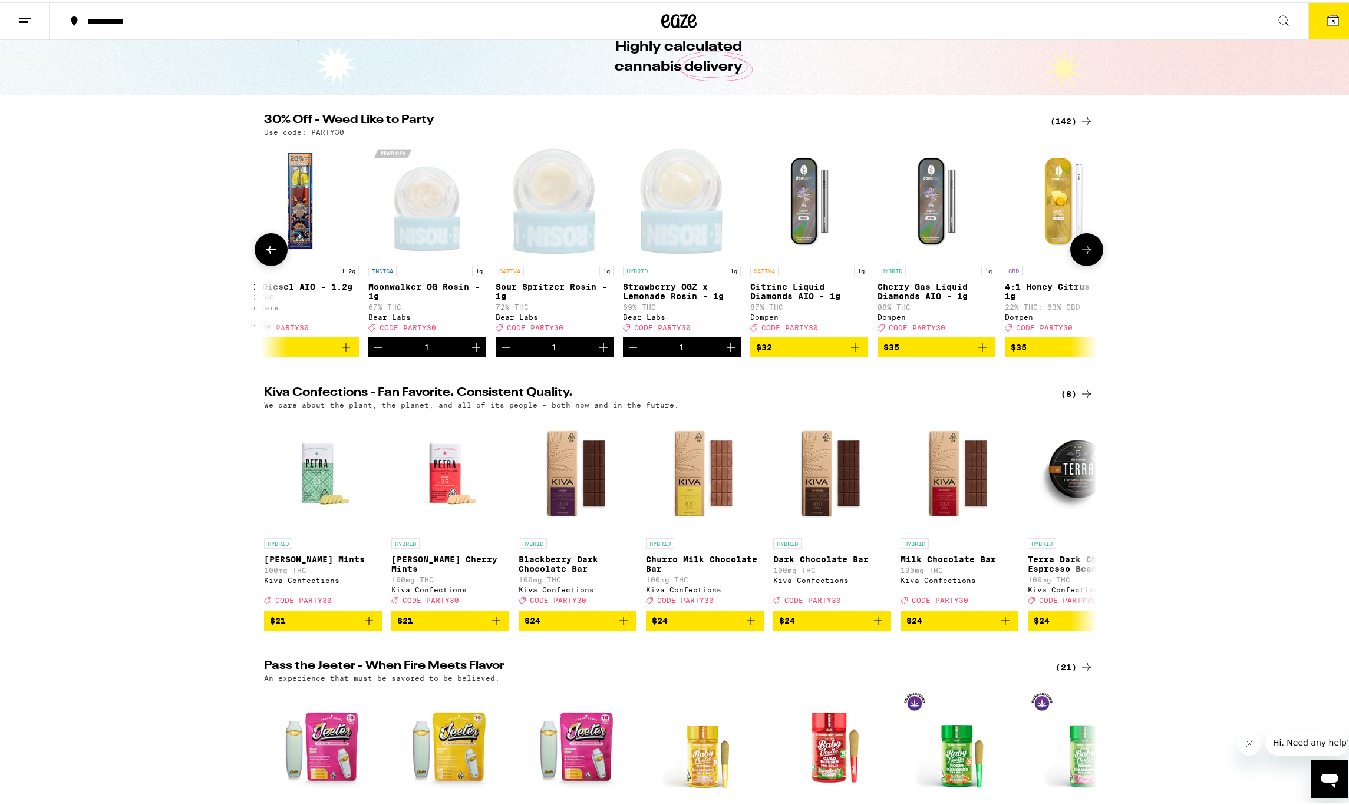
click at [269, 262] on button at bounding box center [271, 247] width 33 height 33
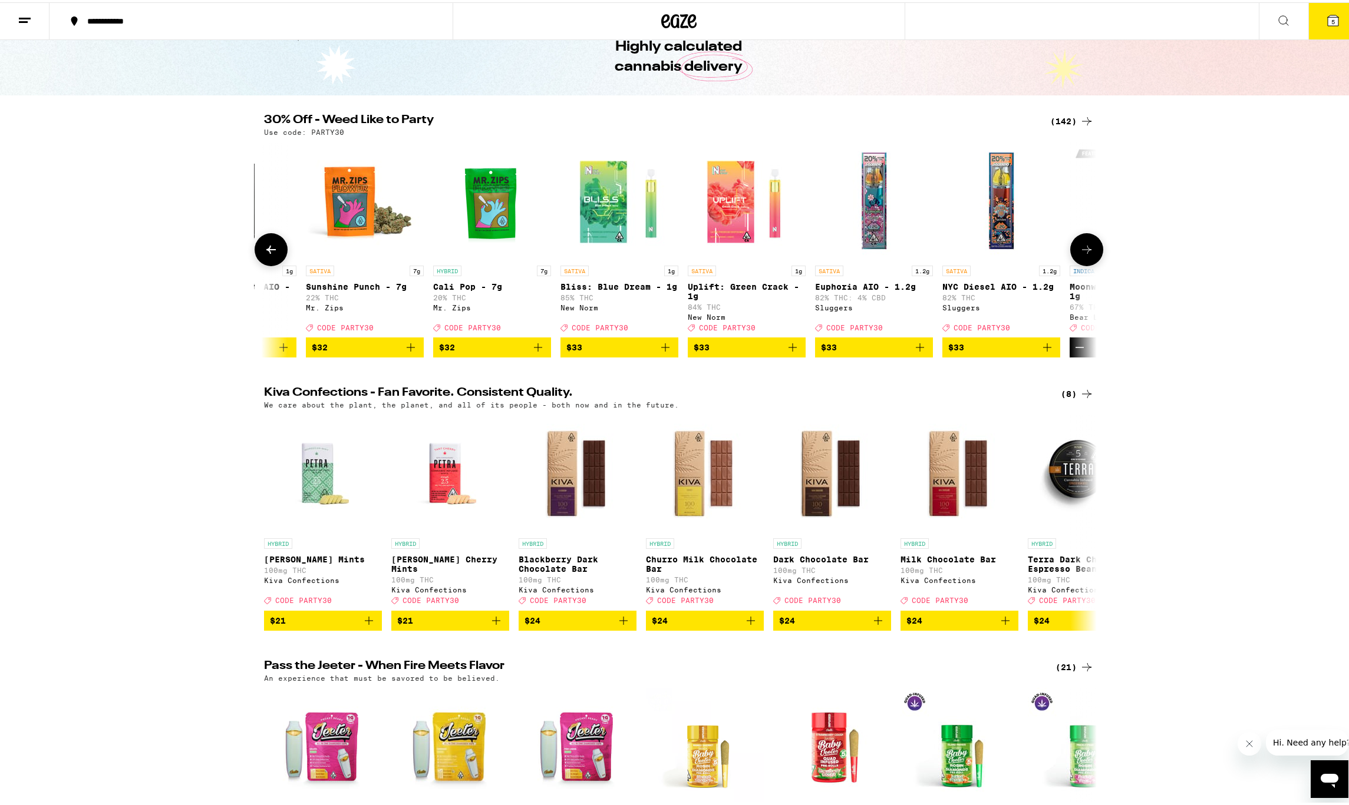
click at [269, 262] on button at bounding box center [271, 247] width 33 height 33
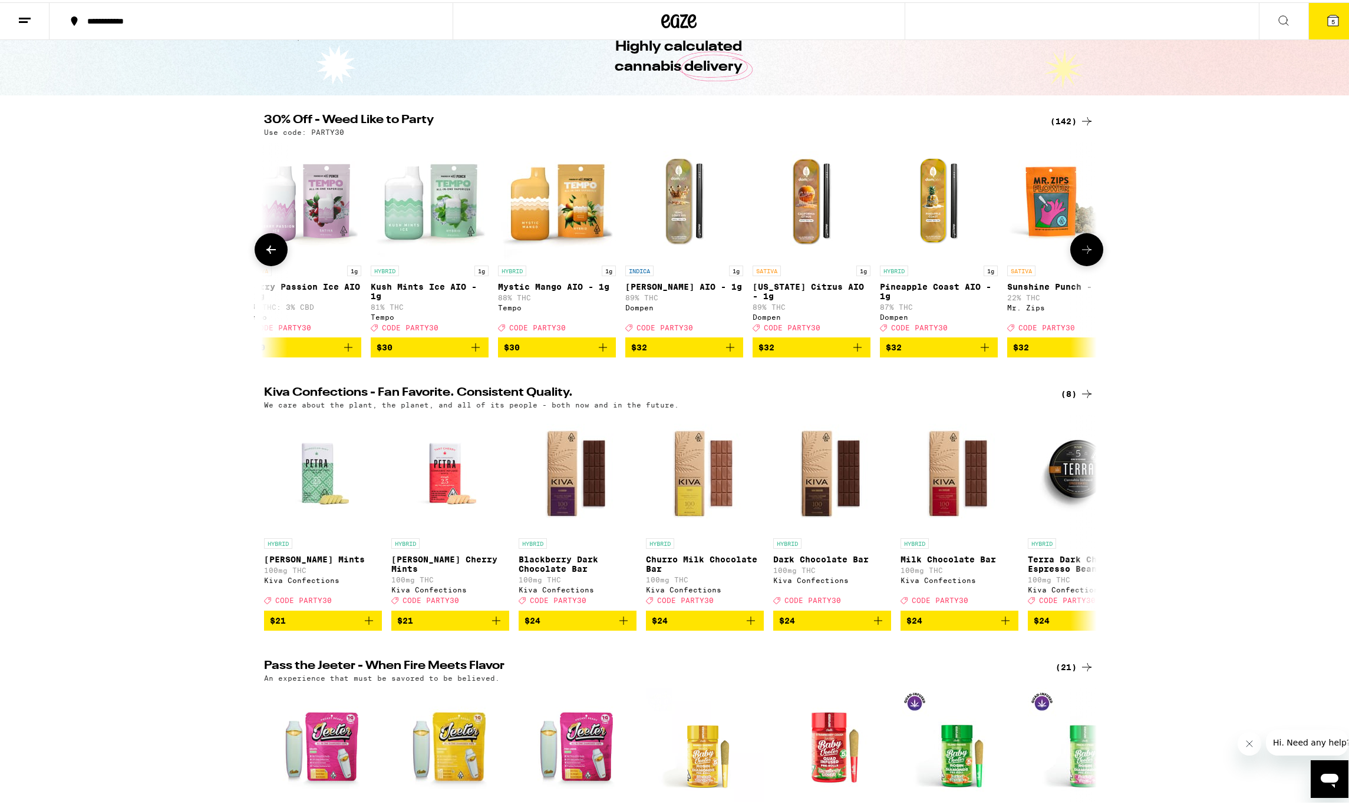
click at [269, 262] on button at bounding box center [271, 247] width 33 height 33
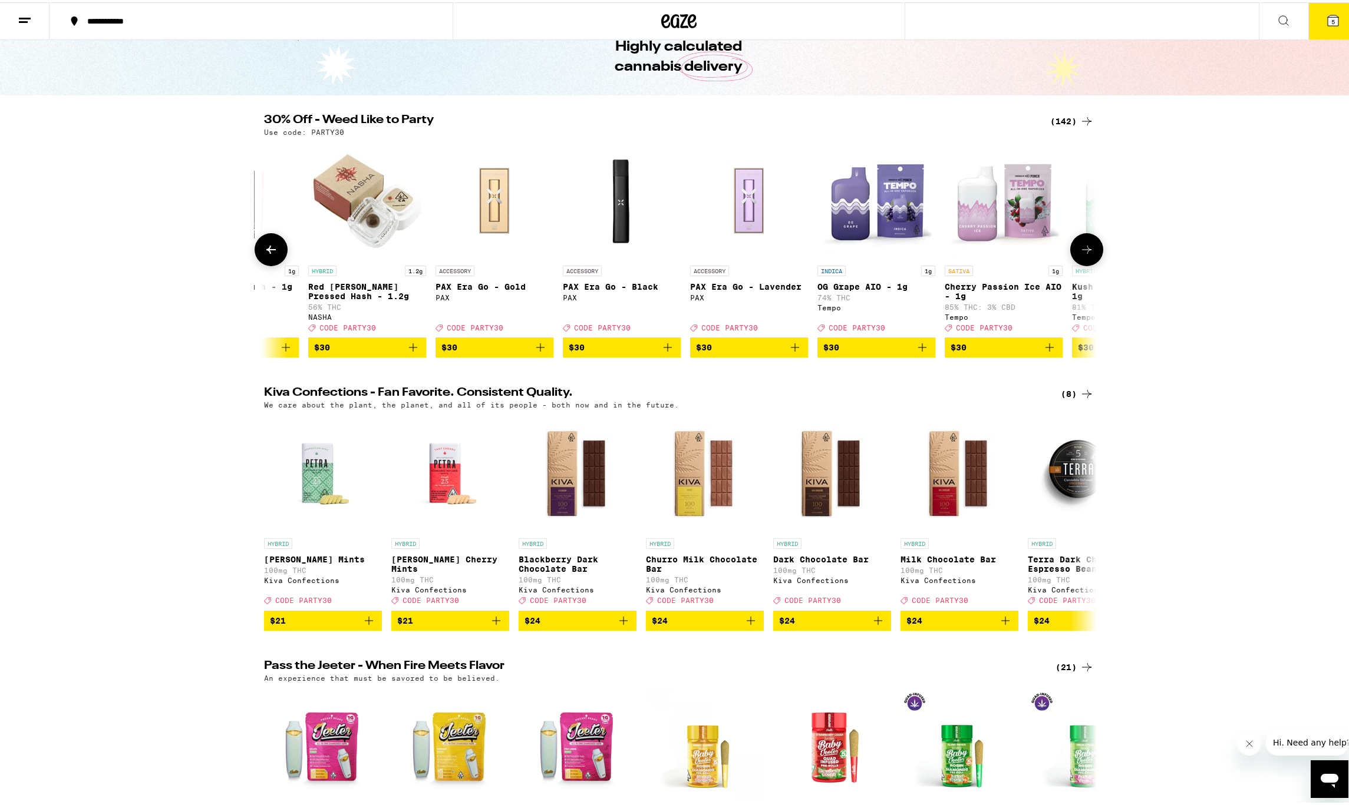
click at [269, 262] on button at bounding box center [271, 247] width 33 height 33
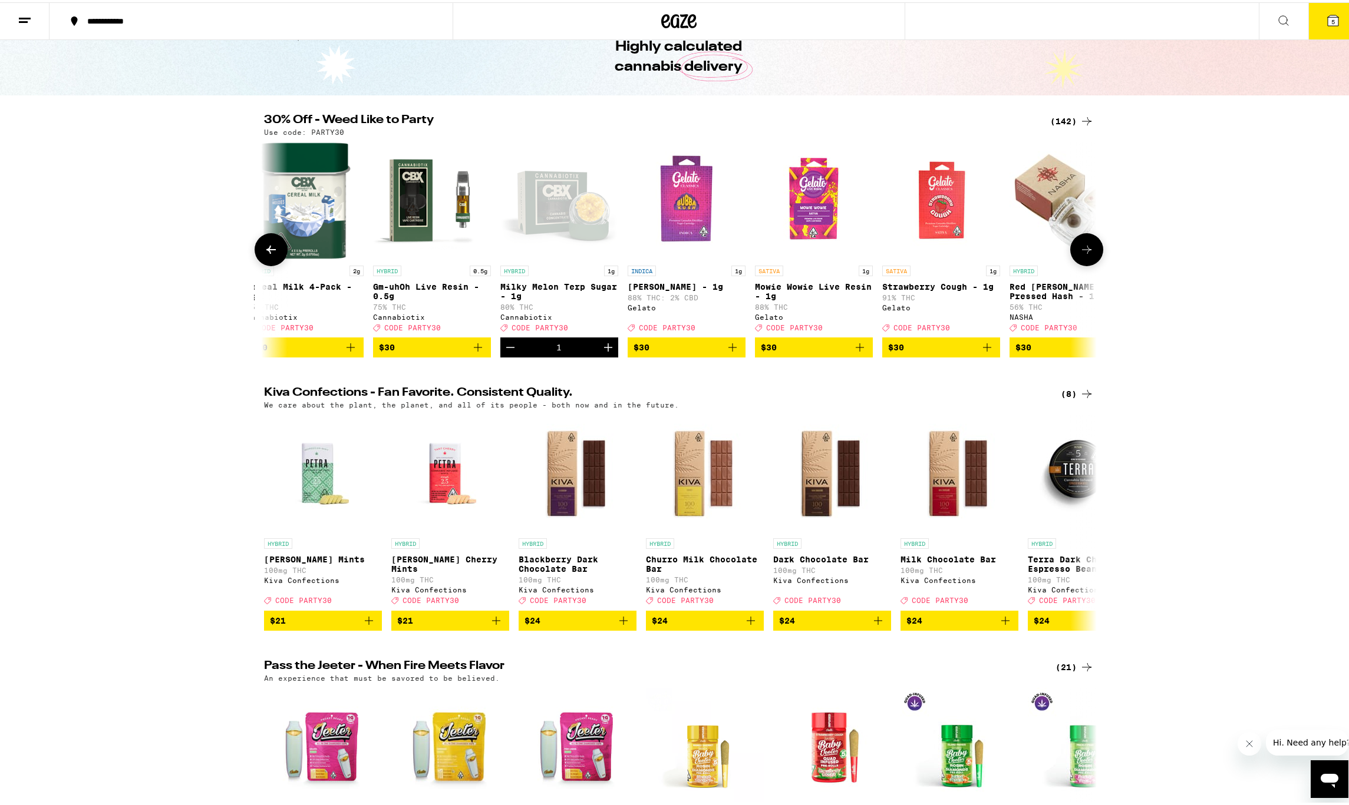
click at [269, 262] on button at bounding box center [271, 247] width 33 height 33
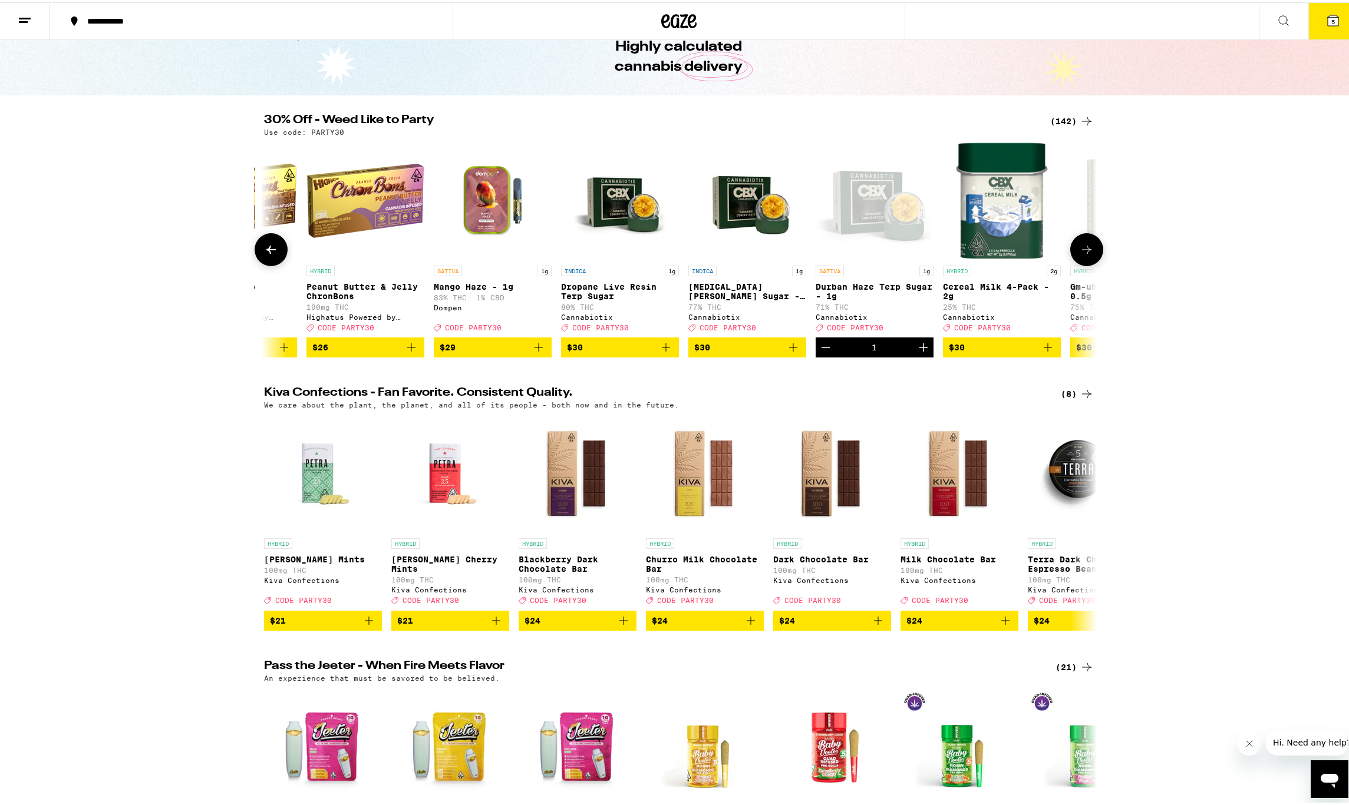
scroll to position [0, 10517]
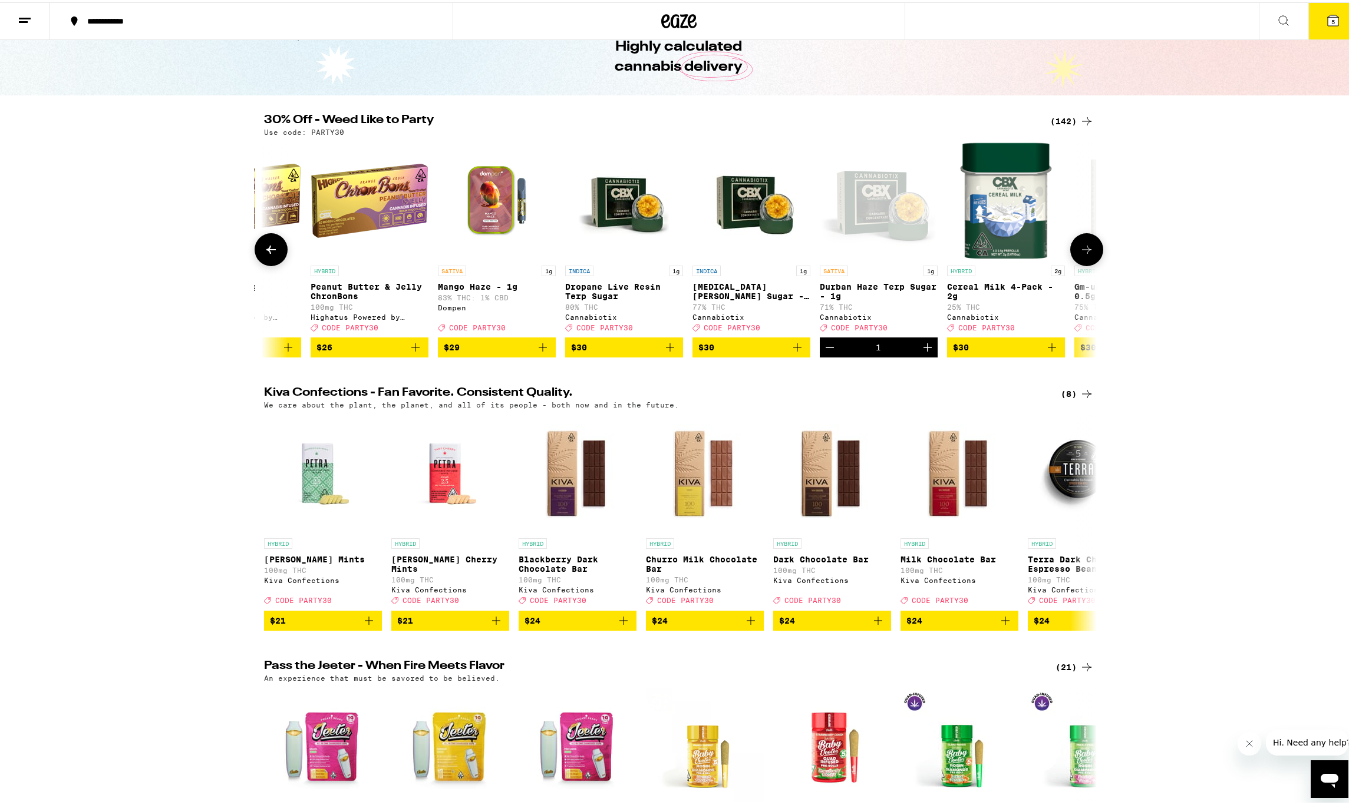
click at [1088, 255] on icon at bounding box center [1086, 247] width 14 height 14
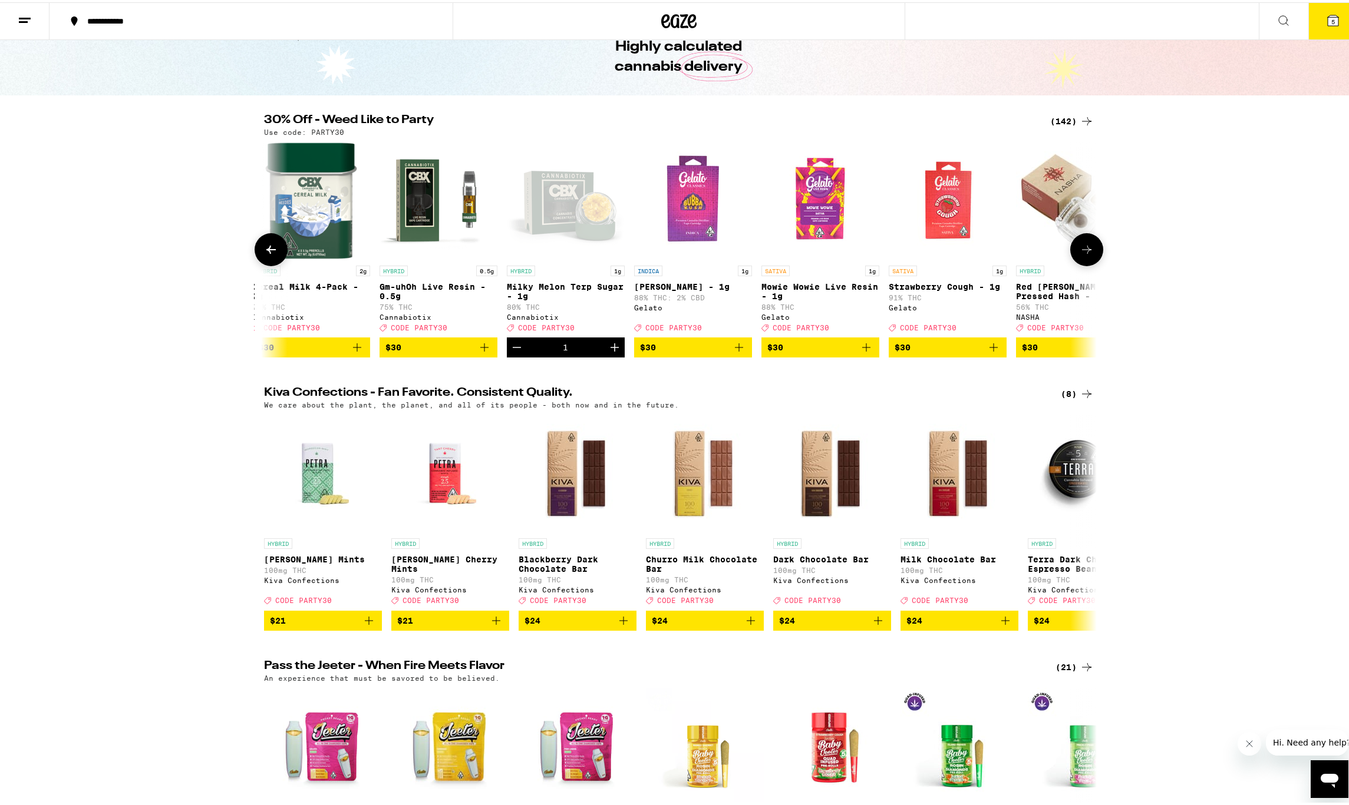
scroll to position [0, 11218]
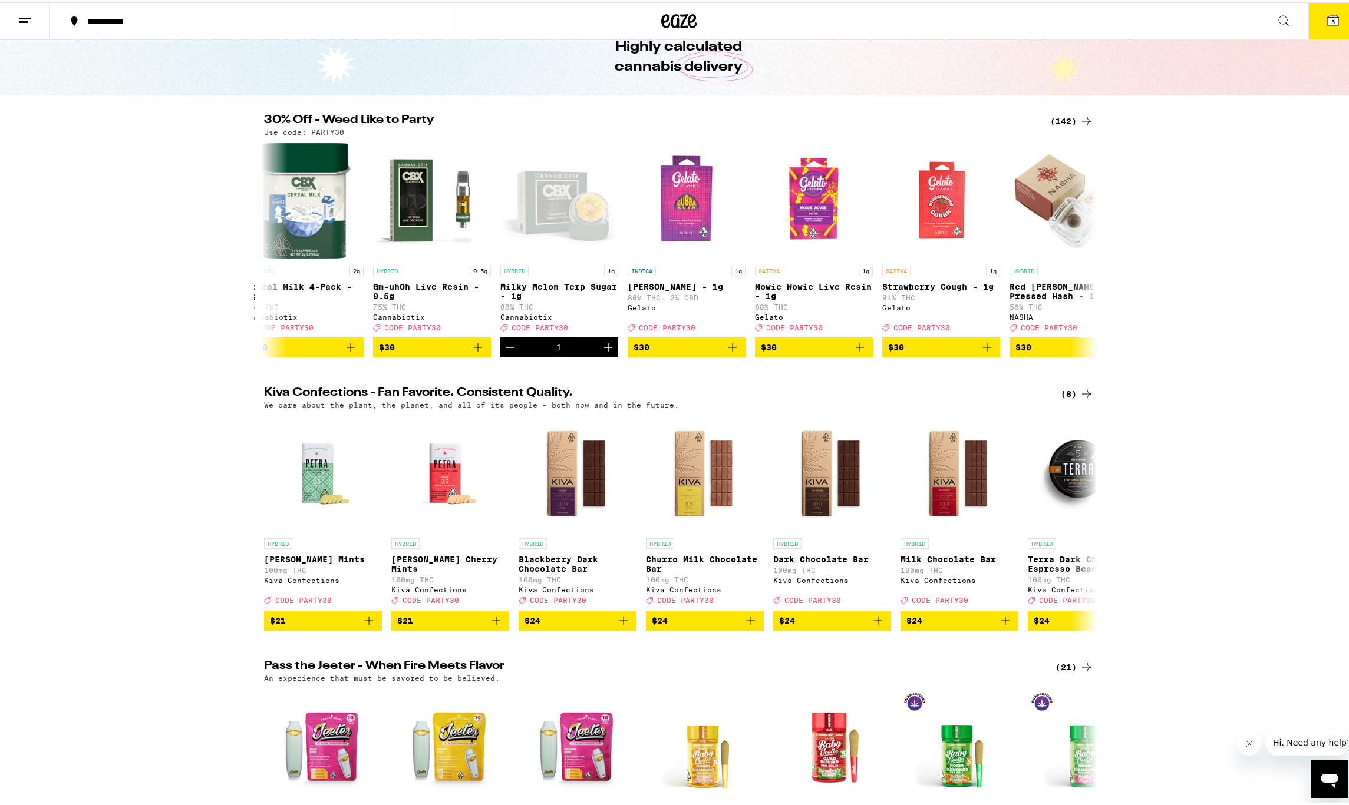
click at [1329, 18] on icon at bounding box center [1333, 18] width 11 height 11
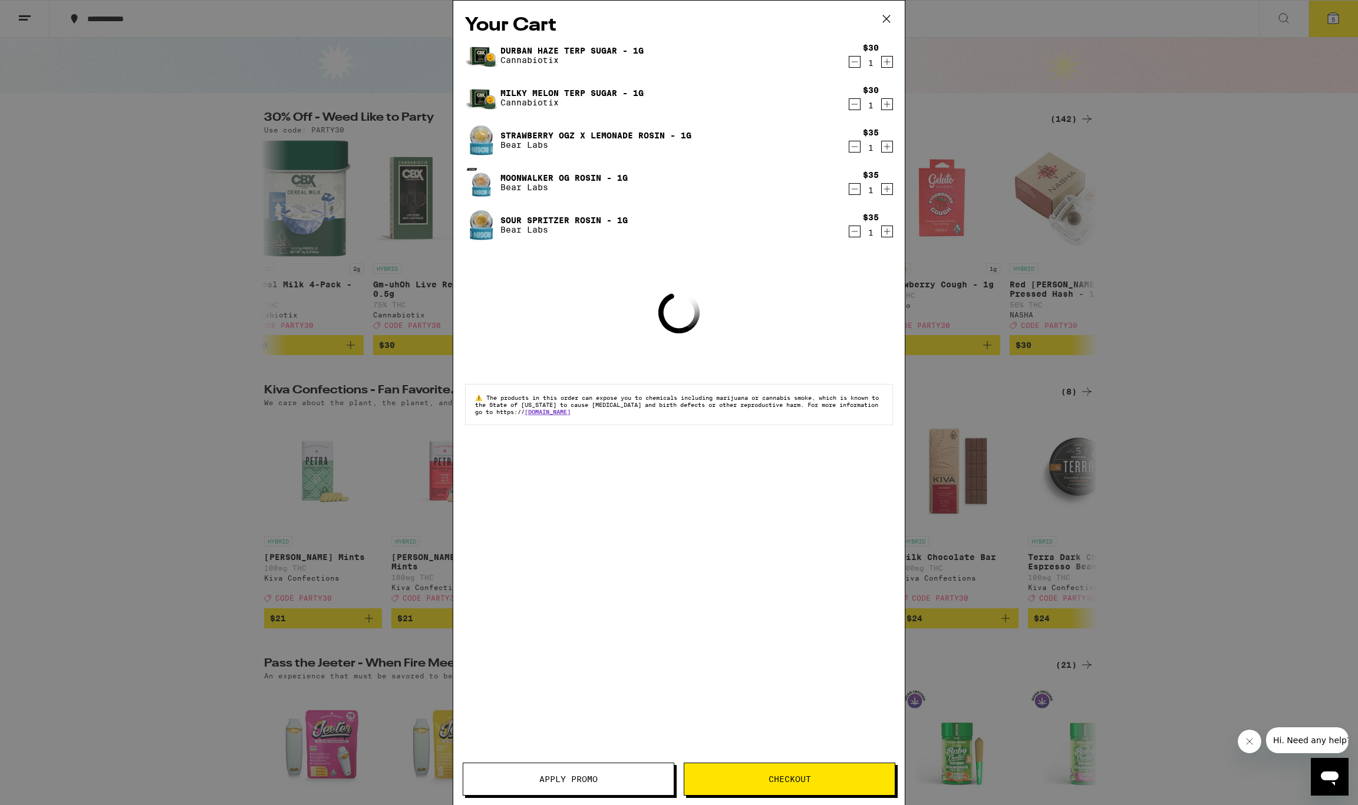
click at [612, 775] on button "Apply Promo" at bounding box center [569, 779] width 212 height 33
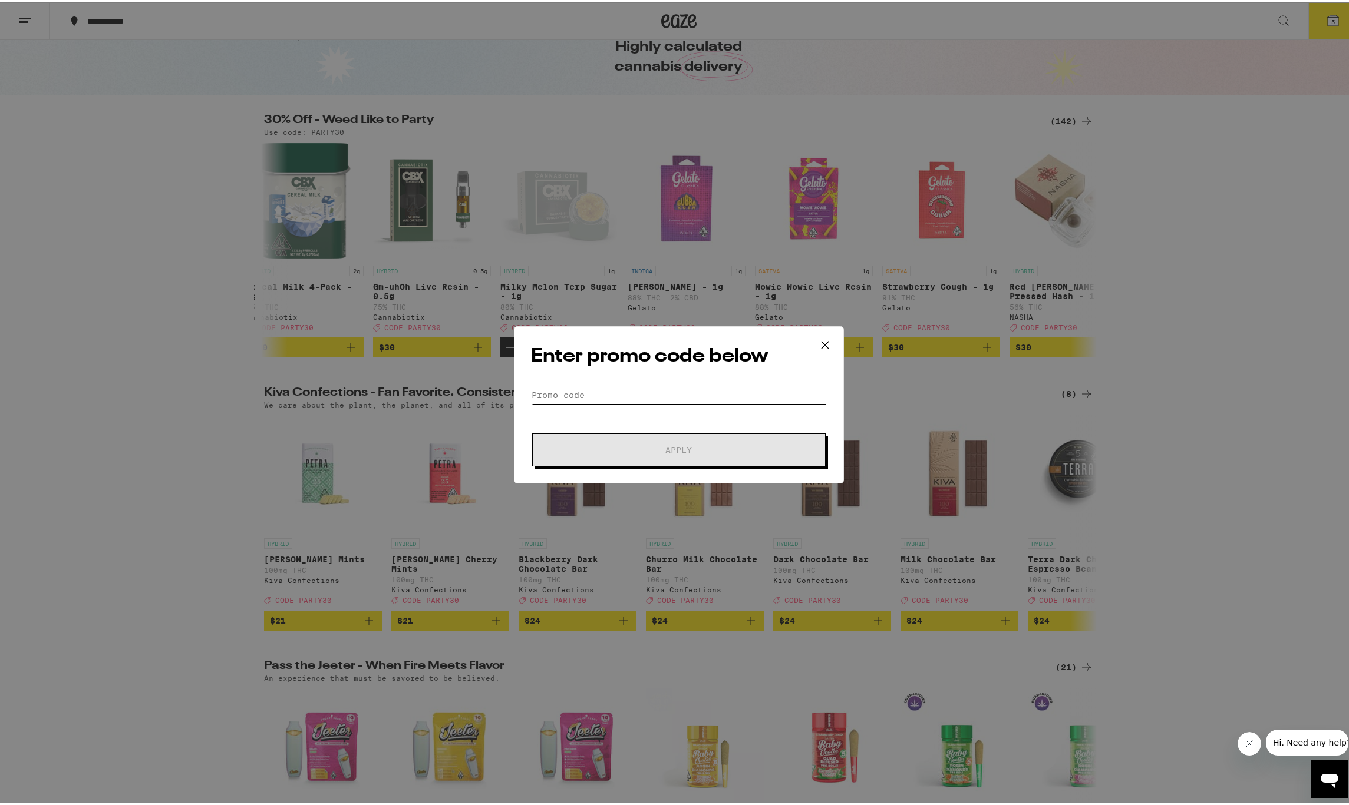
click at [601, 395] on input "Promo Code" at bounding box center [679, 393] width 296 height 18
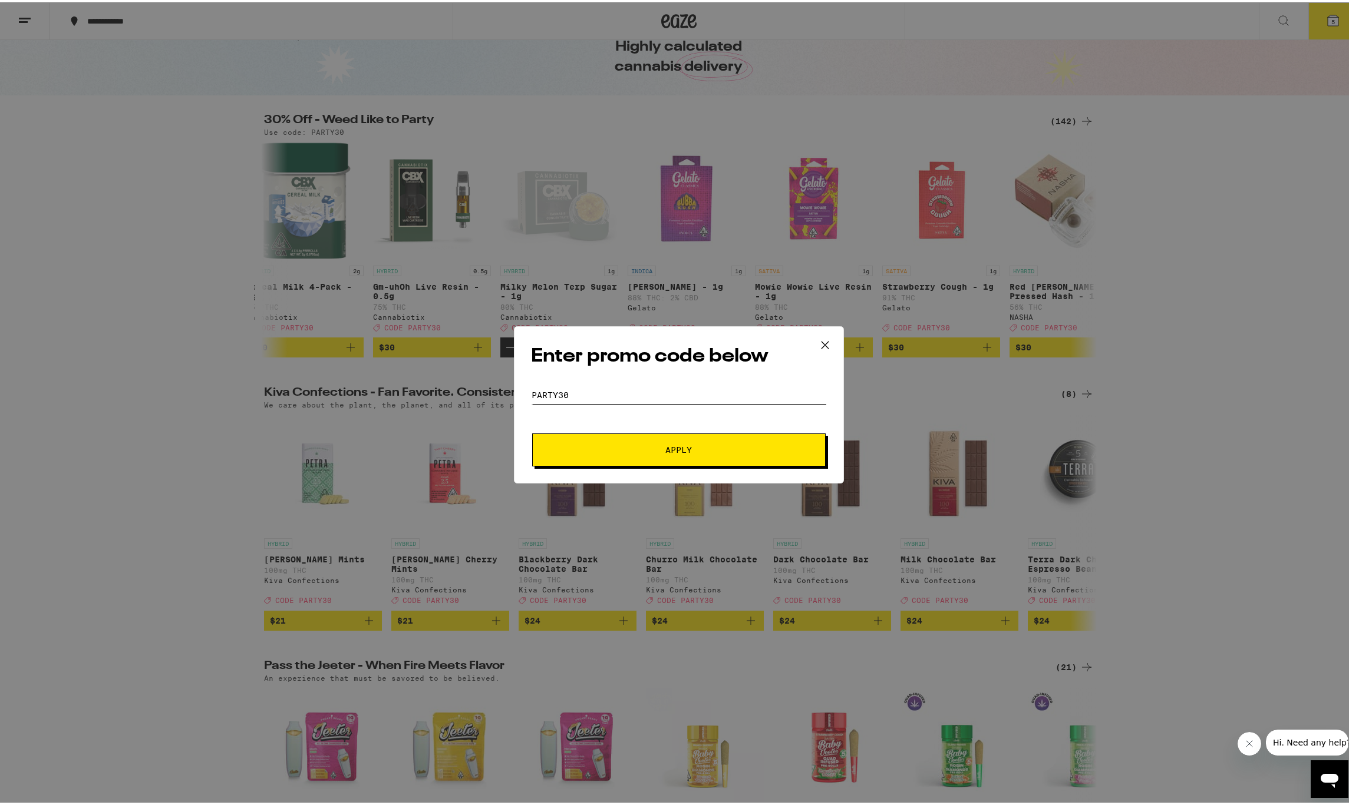
type input "party30"
click at [721, 441] on button "Apply" at bounding box center [678, 447] width 293 height 33
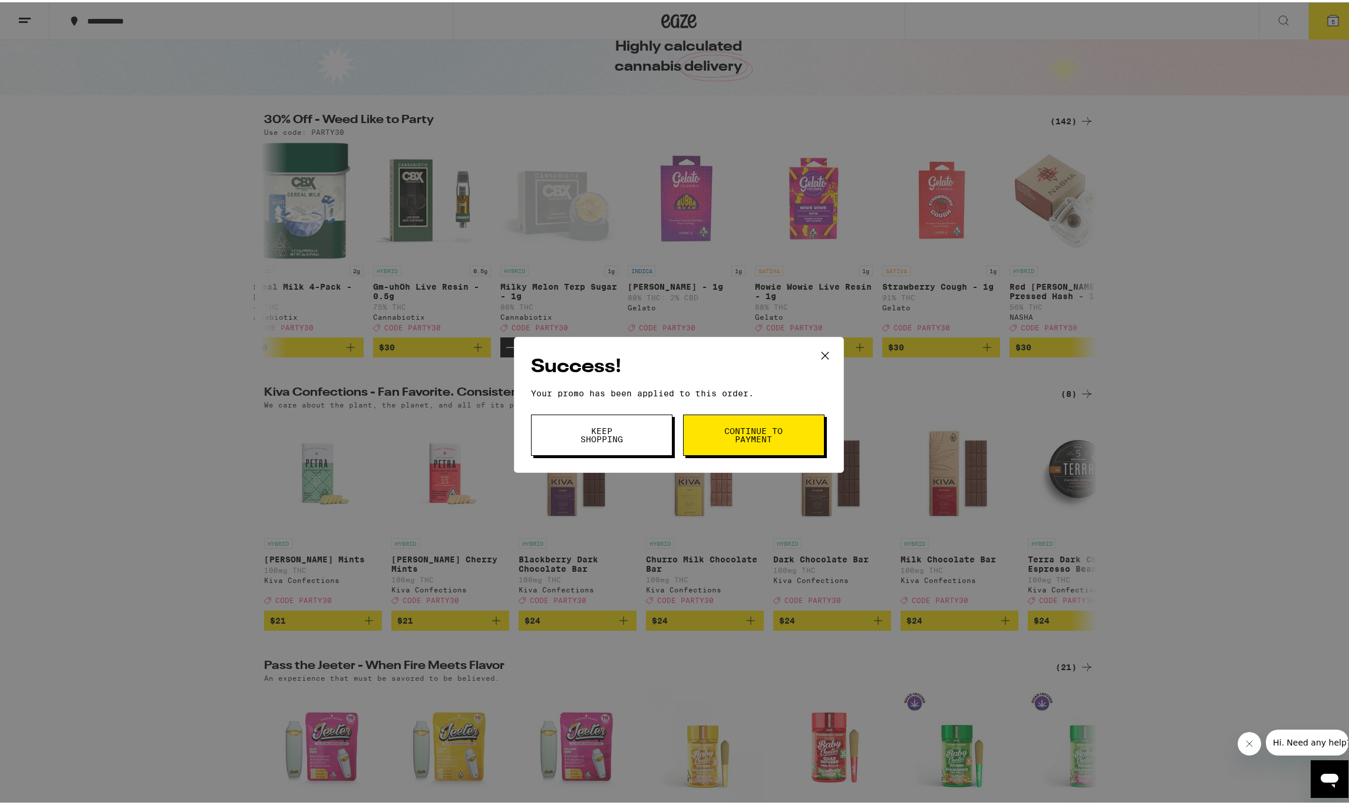
click at [724, 441] on span "Continue to payment" at bounding box center [754, 433] width 60 height 16
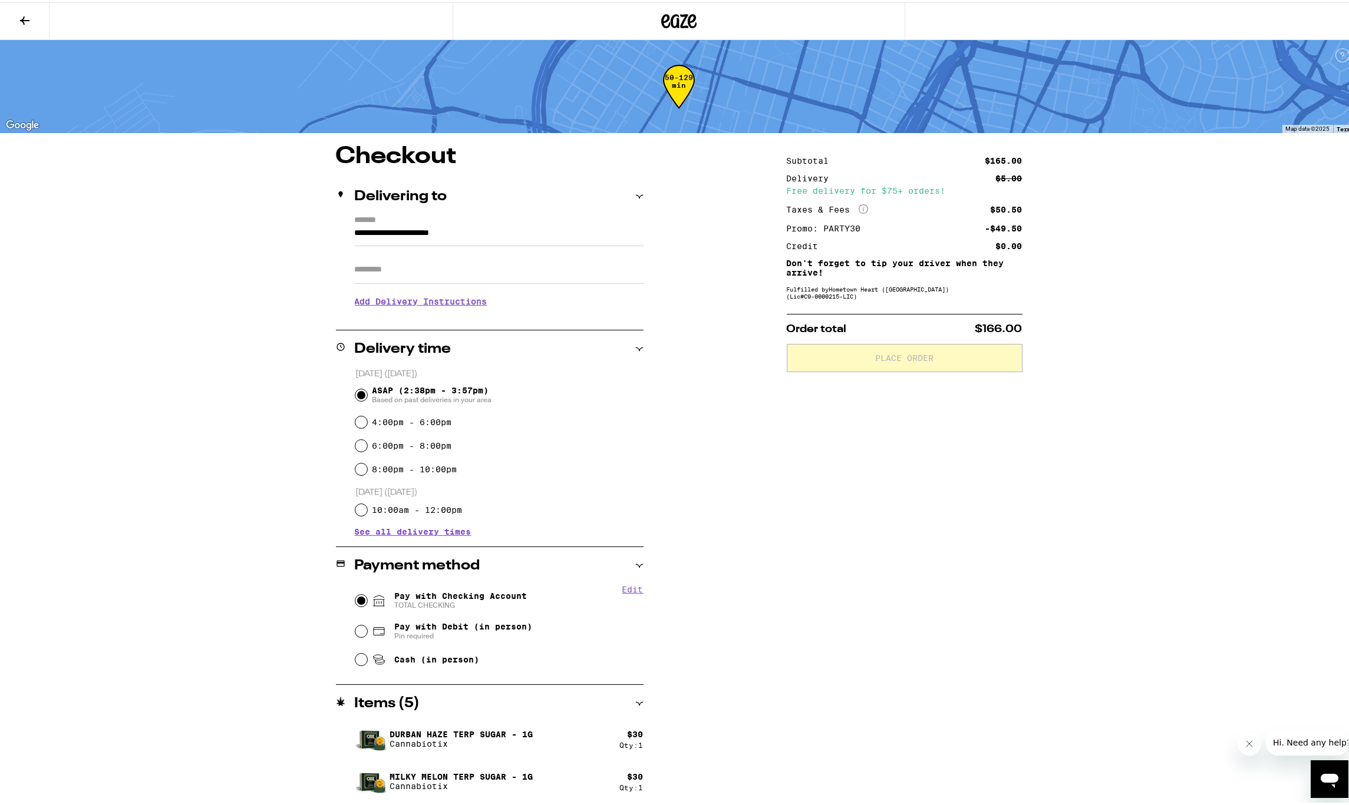
click at [359, 602] on input "Pay with Checking Account TOTAL CHECKING" at bounding box center [361, 599] width 12 height 12
radio input "true"
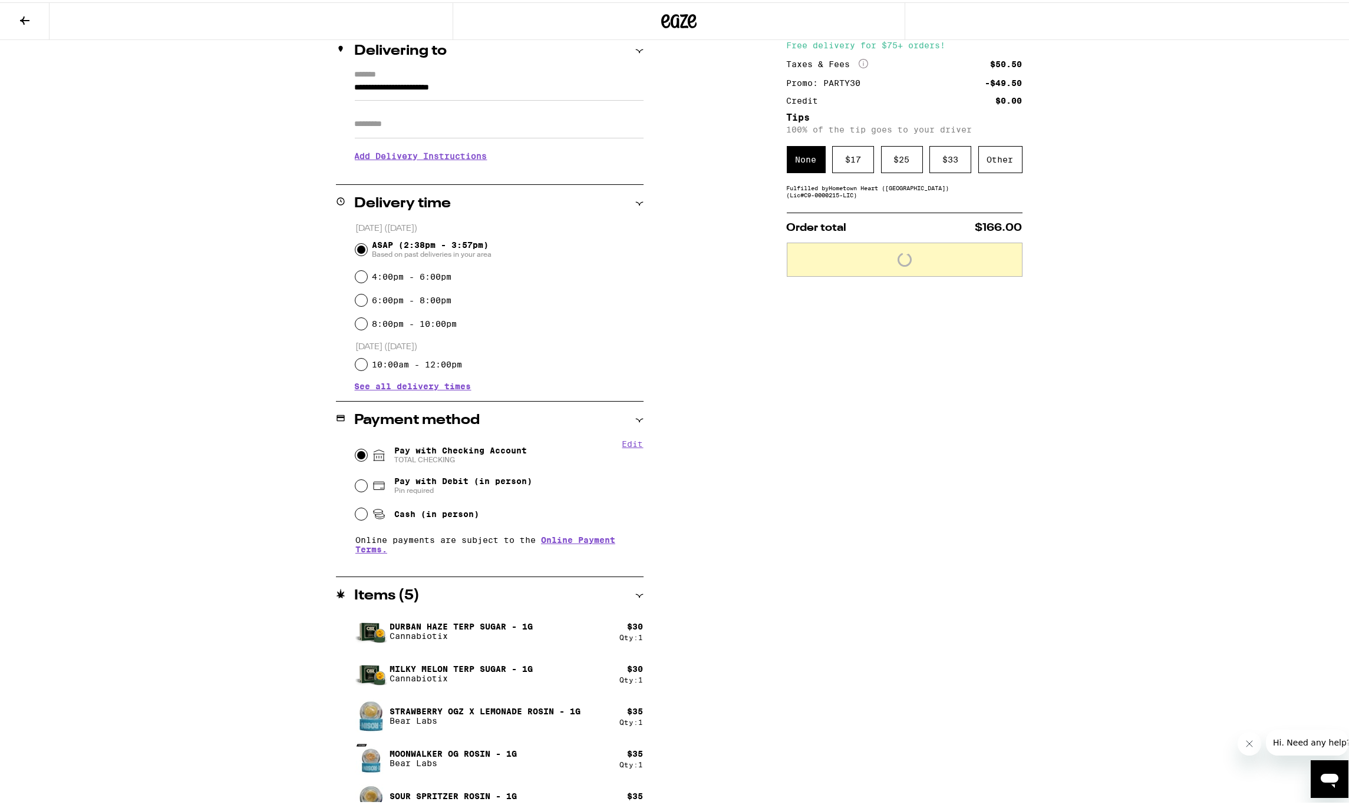
scroll to position [166, 0]
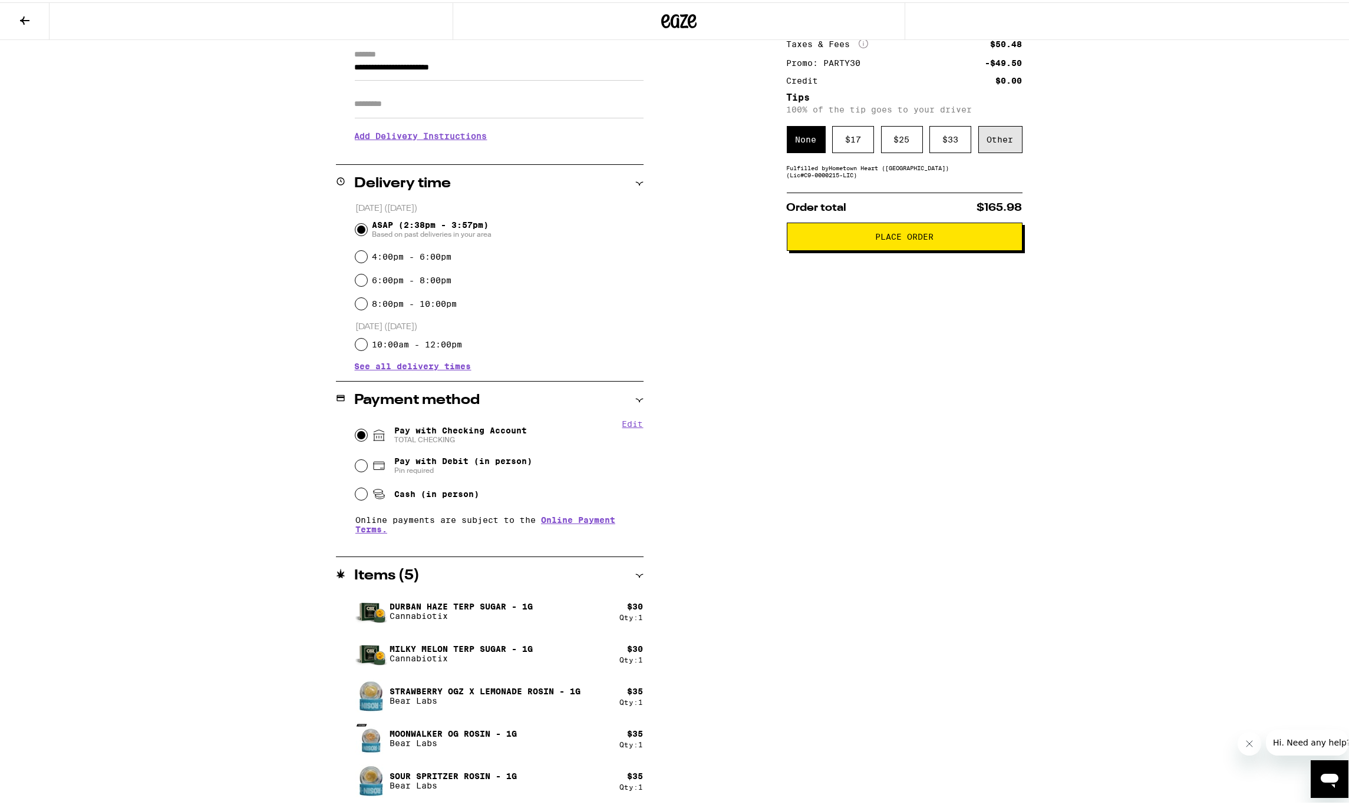
click at [1005, 141] on div "Other" at bounding box center [1000, 137] width 44 height 27
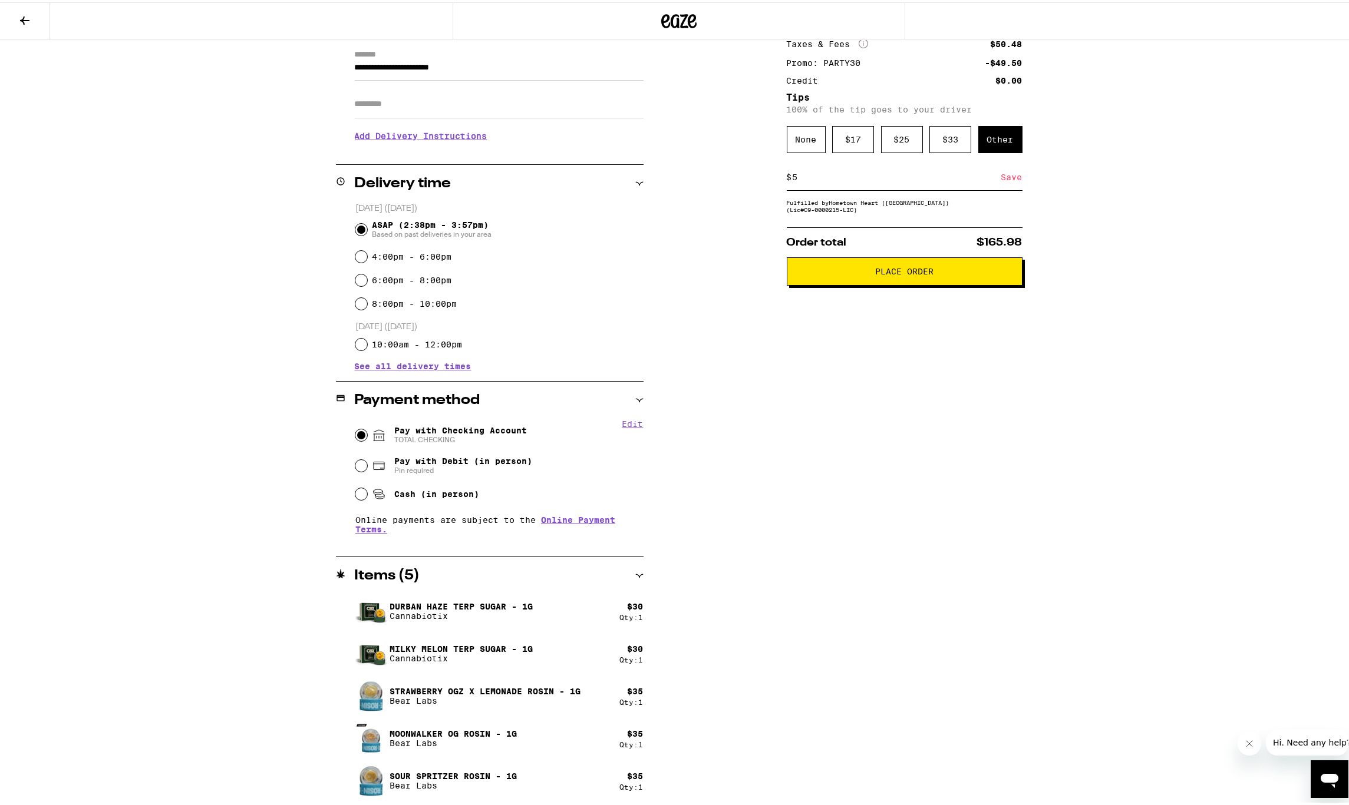
type input "5"
click at [1008, 176] on div "Save" at bounding box center [1011, 175] width 21 height 26
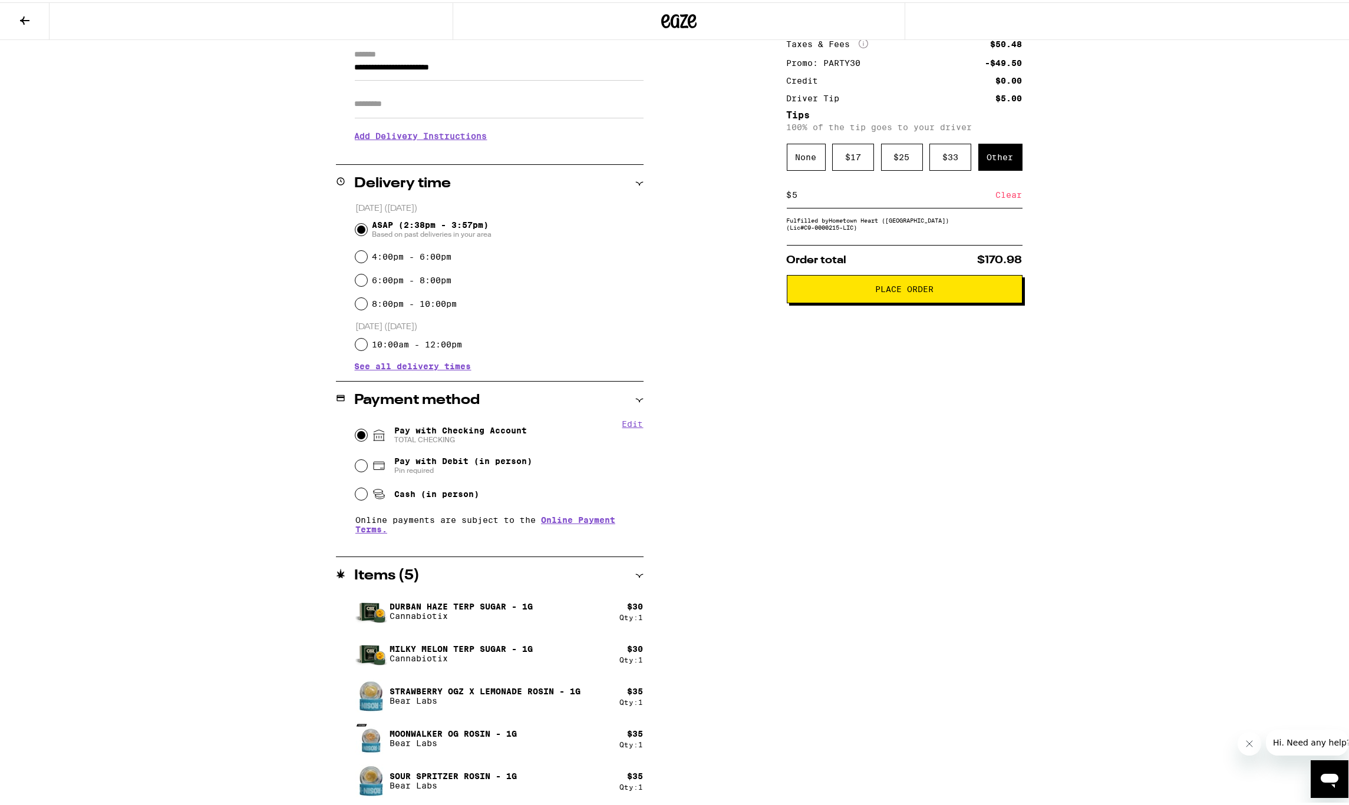
click at [891, 291] on span "Place Order" at bounding box center [904, 287] width 58 height 8
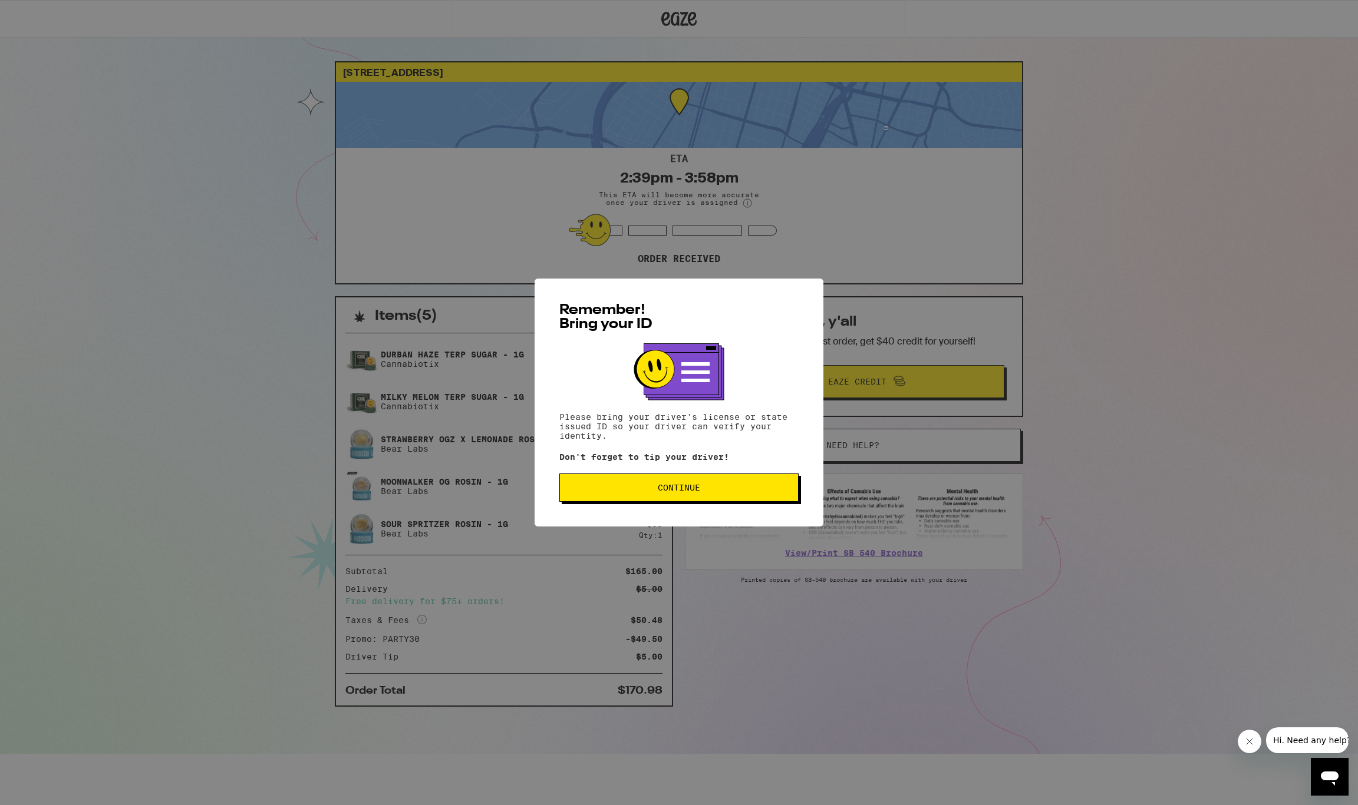
click at [670, 490] on span "Continue" at bounding box center [679, 488] width 42 height 8
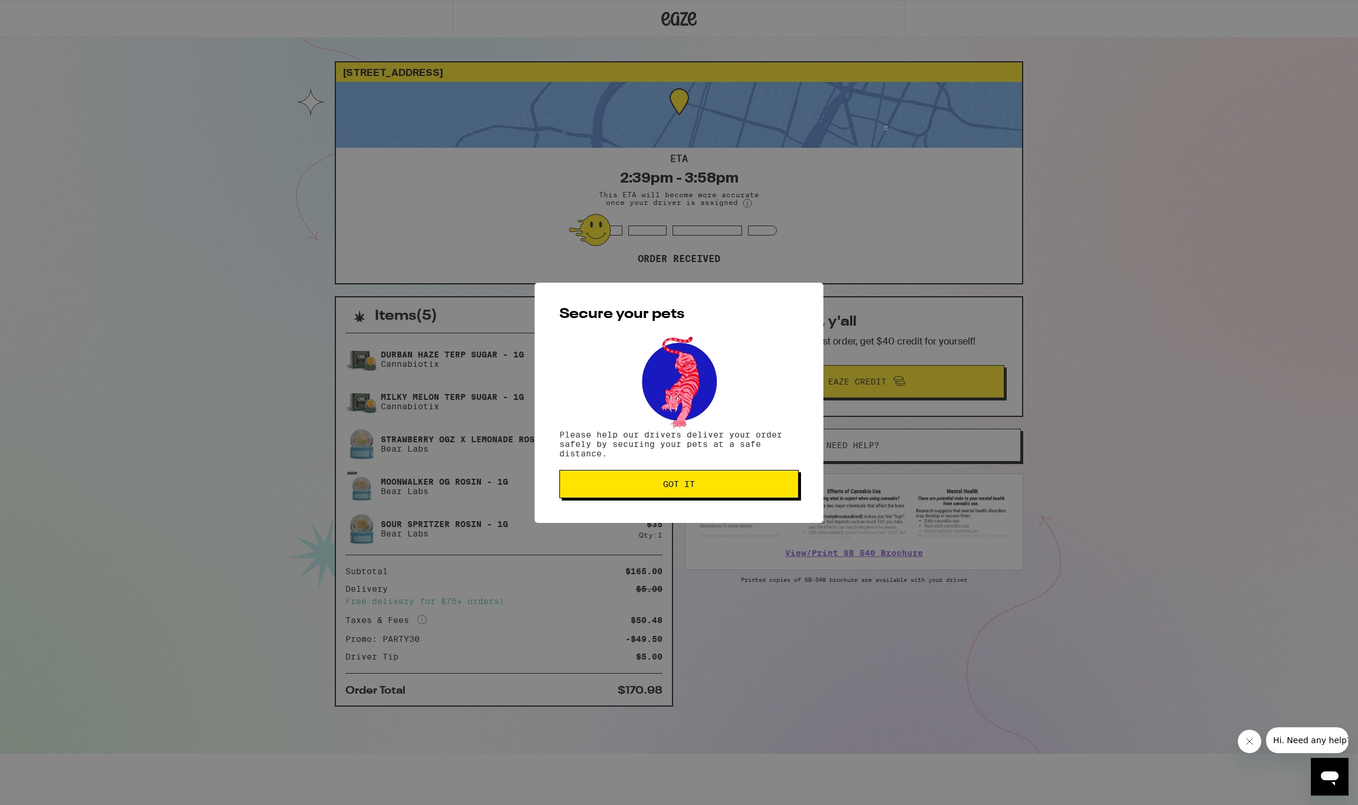
click at [712, 486] on span "Got it" at bounding box center [678, 484] width 219 height 8
